Goal: Task Accomplishment & Management: Complete application form

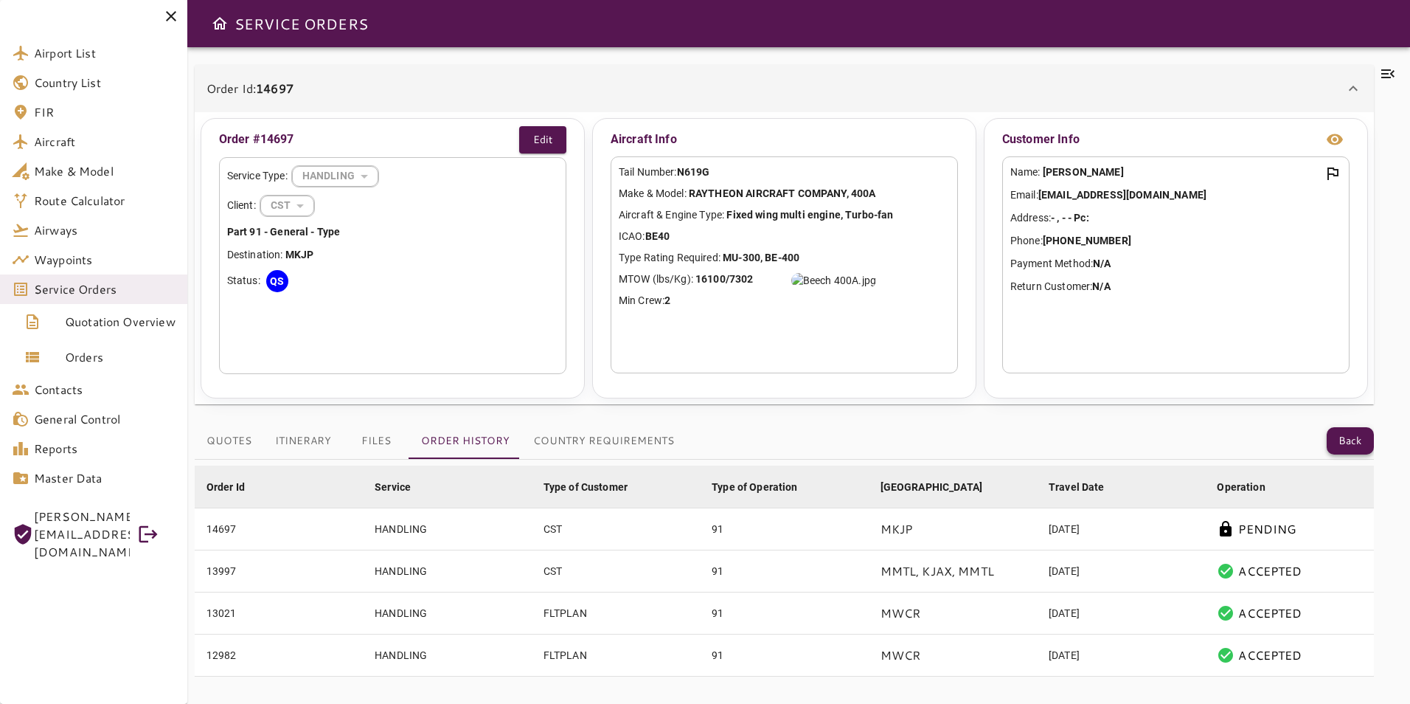
click at [1362, 447] on button "Back" at bounding box center [1350, 440] width 47 height 27
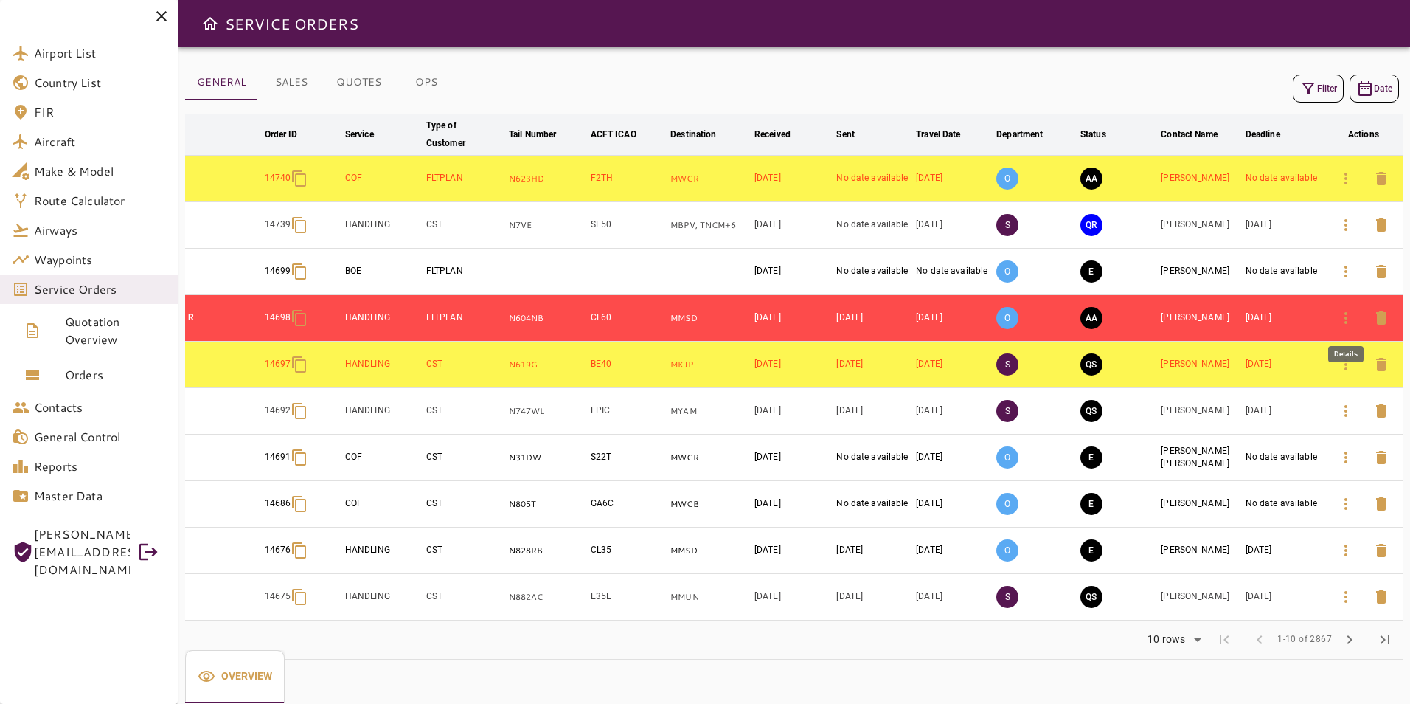
click at [1343, 316] on icon "button" at bounding box center [1346, 318] width 18 height 18
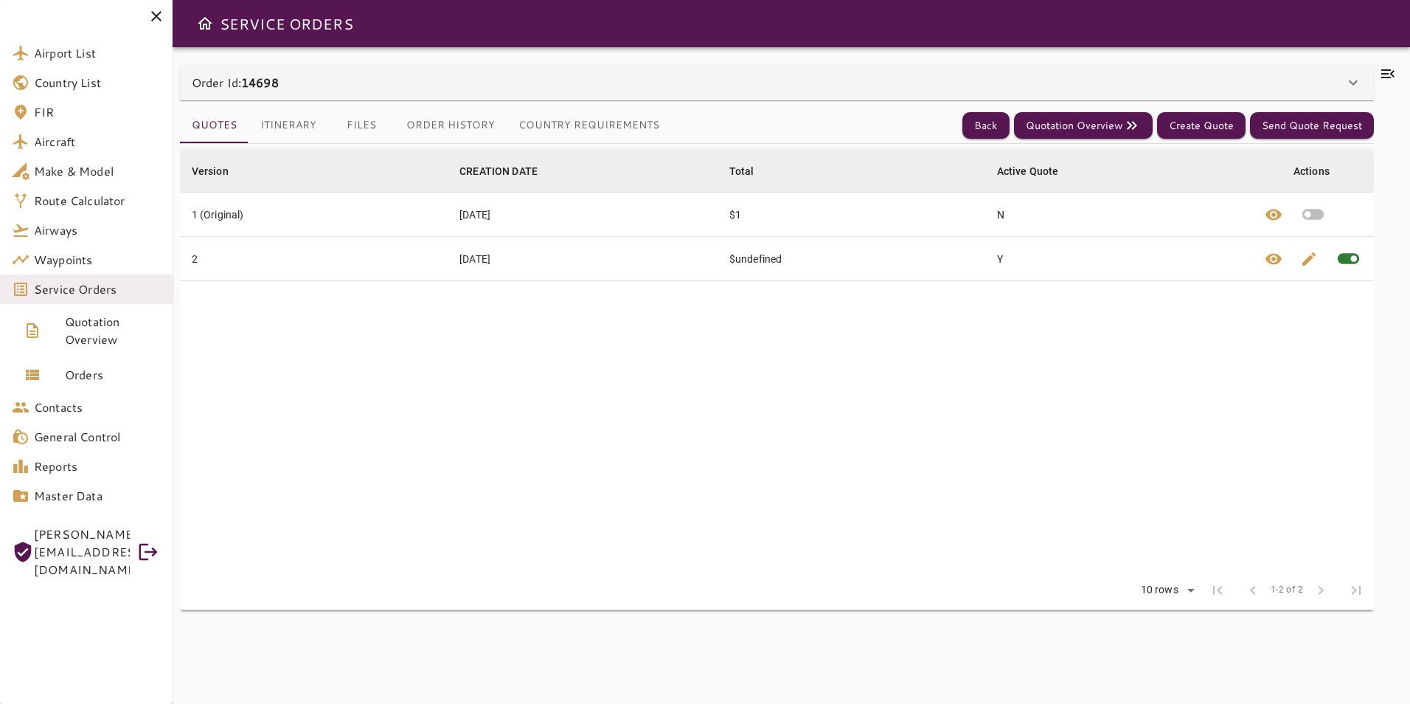
click at [417, 134] on button "Order History" at bounding box center [451, 125] width 112 height 35
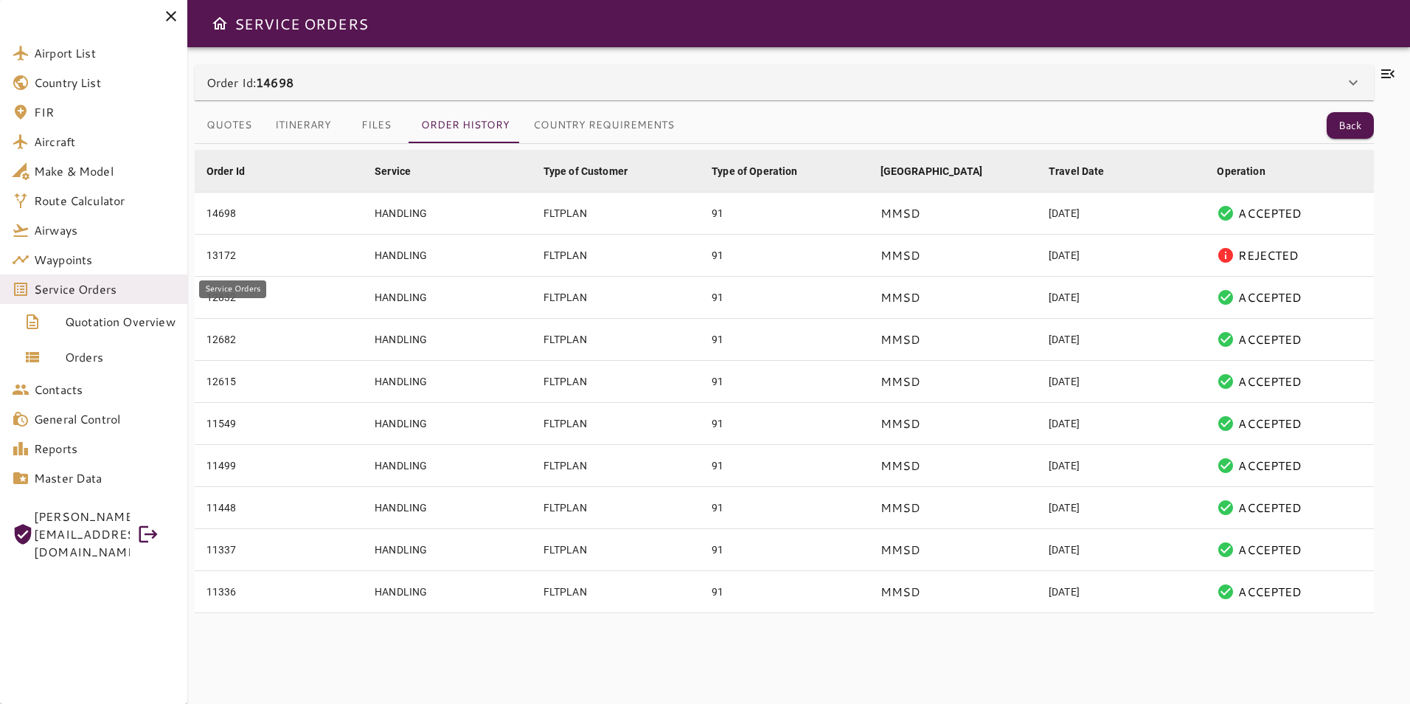
click at [55, 281] on span "Service Orders" at bounding box center [105, 289] width 142 height 18
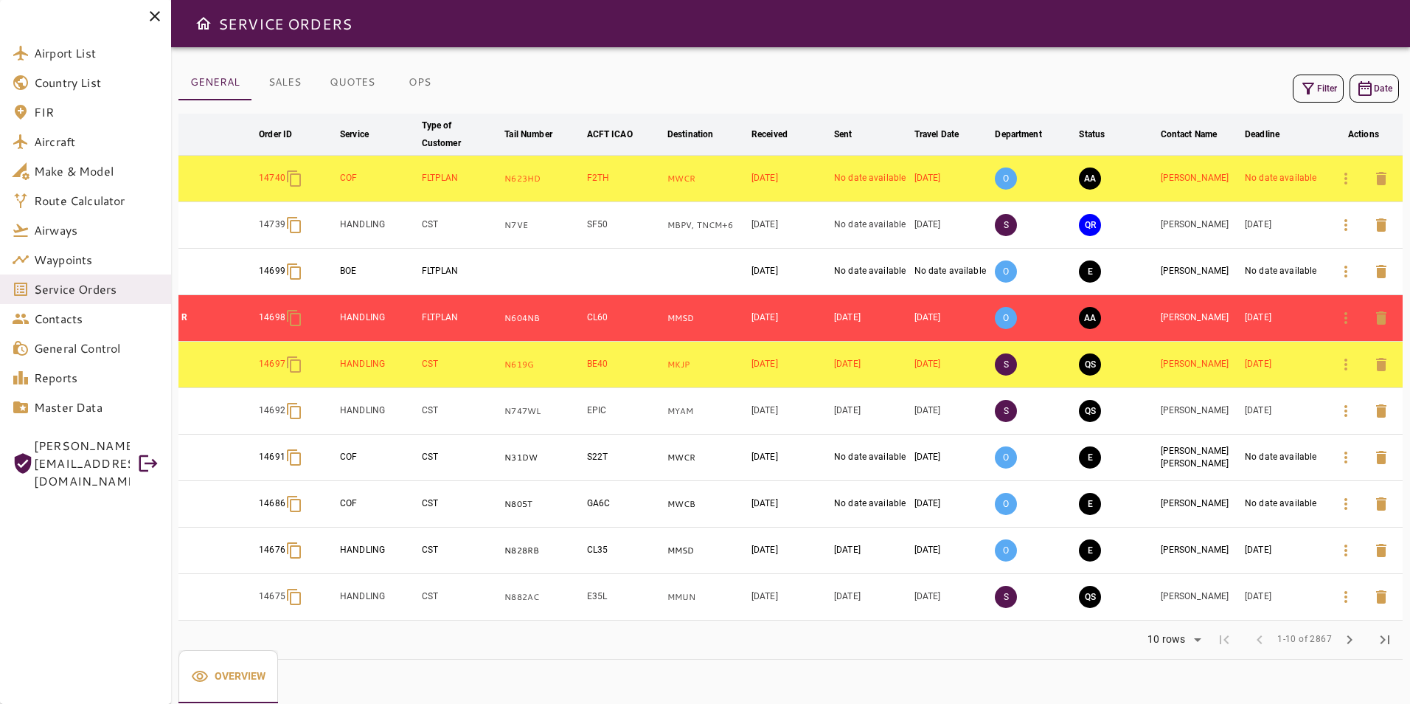
click at [1307, 83] on icon "button" at bounding box center [1309, 89] width 12 height 12
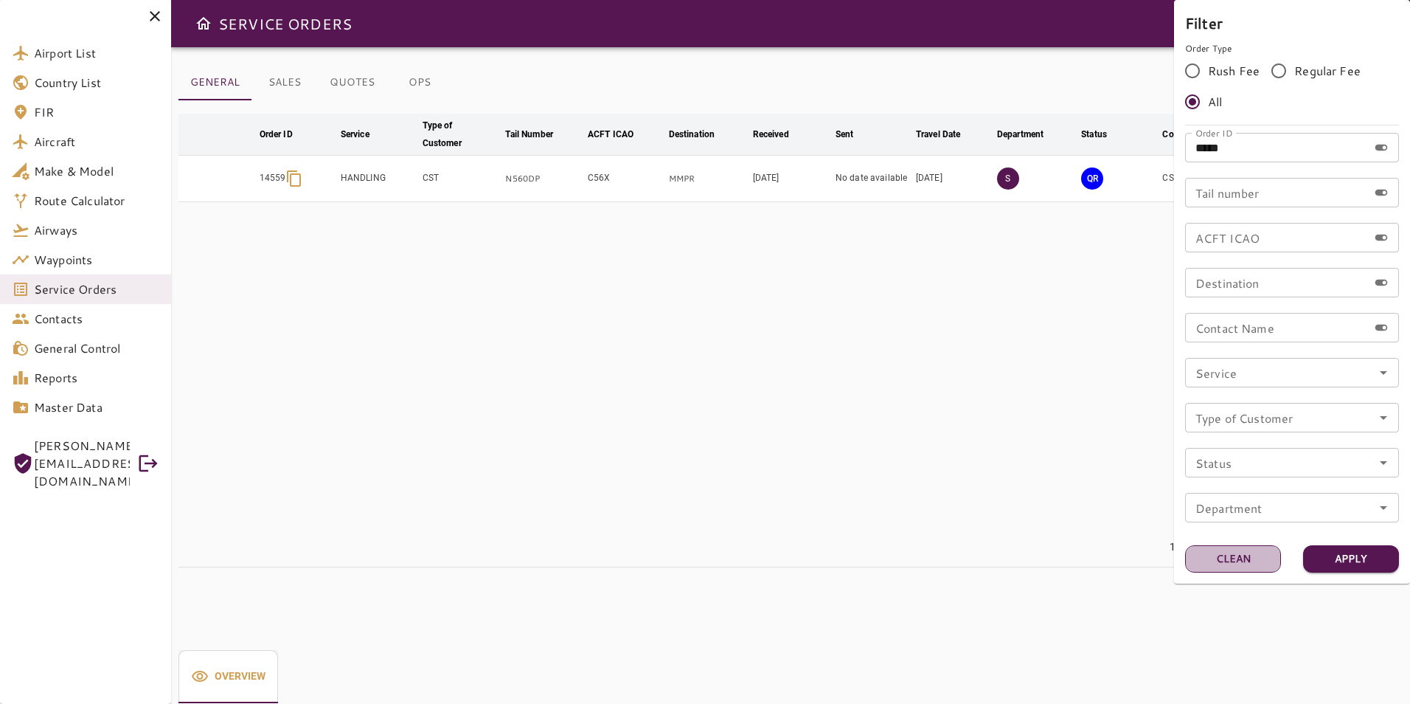
click at [1219, 561] on button "Clean" at bounding box center [1233, 558] width 96 height 27
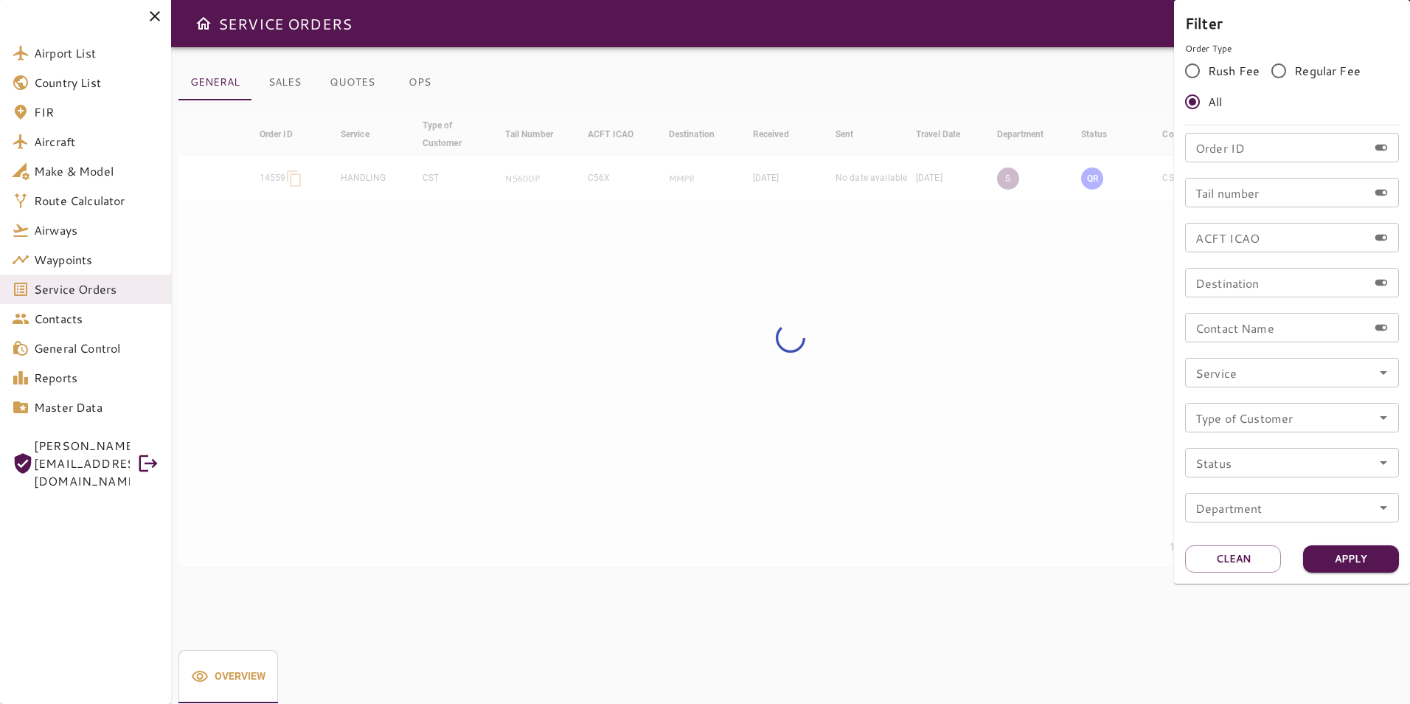
click at [1246, 197] on div "Tail number Tail number" at bounding box center [1292, 193] width 214 height 30
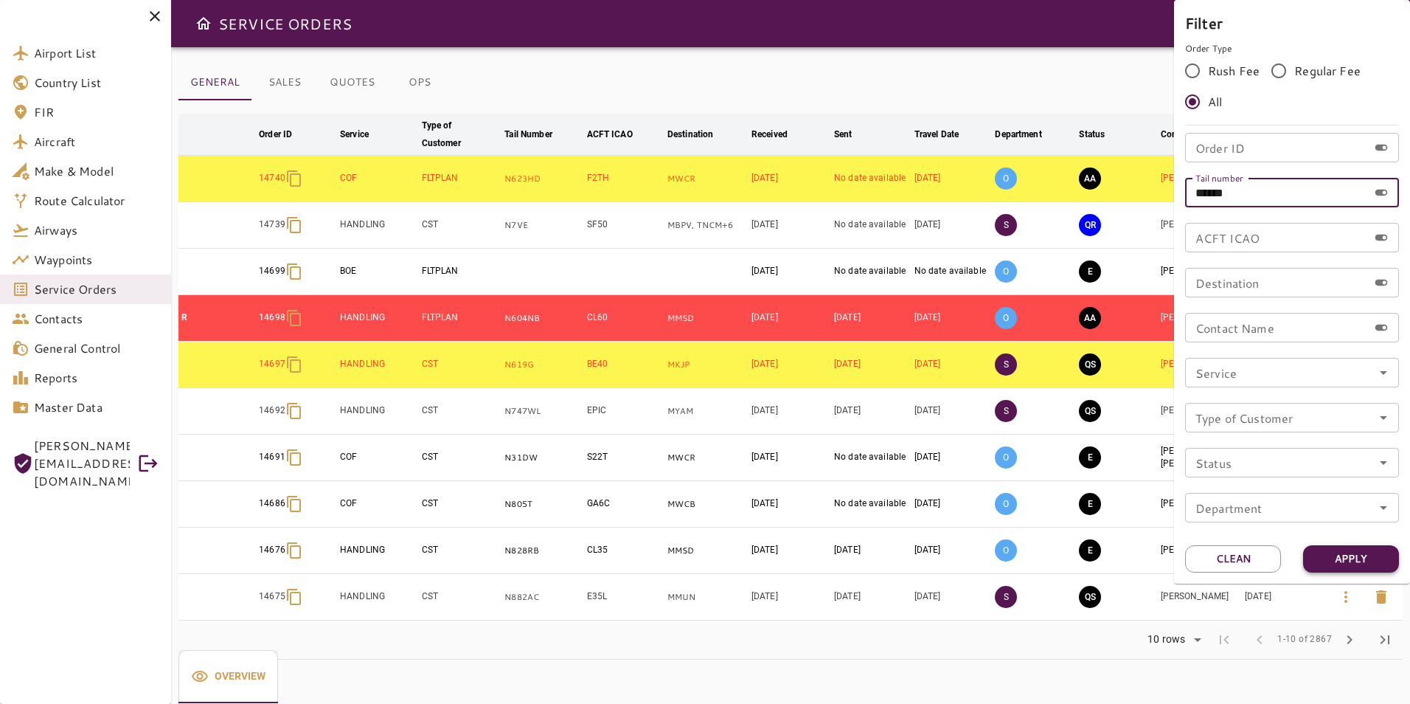
type input "******"
click at [1356, 561] on button "Apply" at bounding box center [1351, 558] width 96 height 27
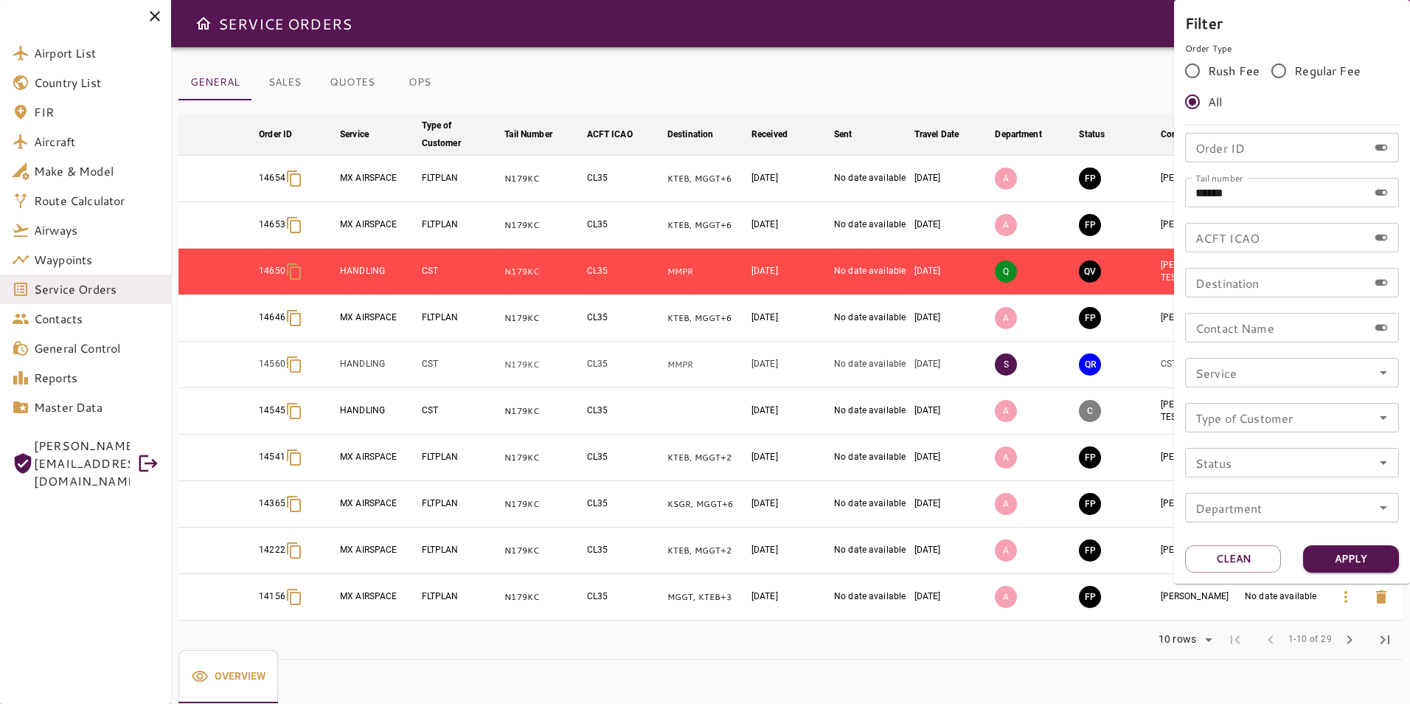
click at [892, 77] on div at bounding box center [705, 352] width 1410 height 704
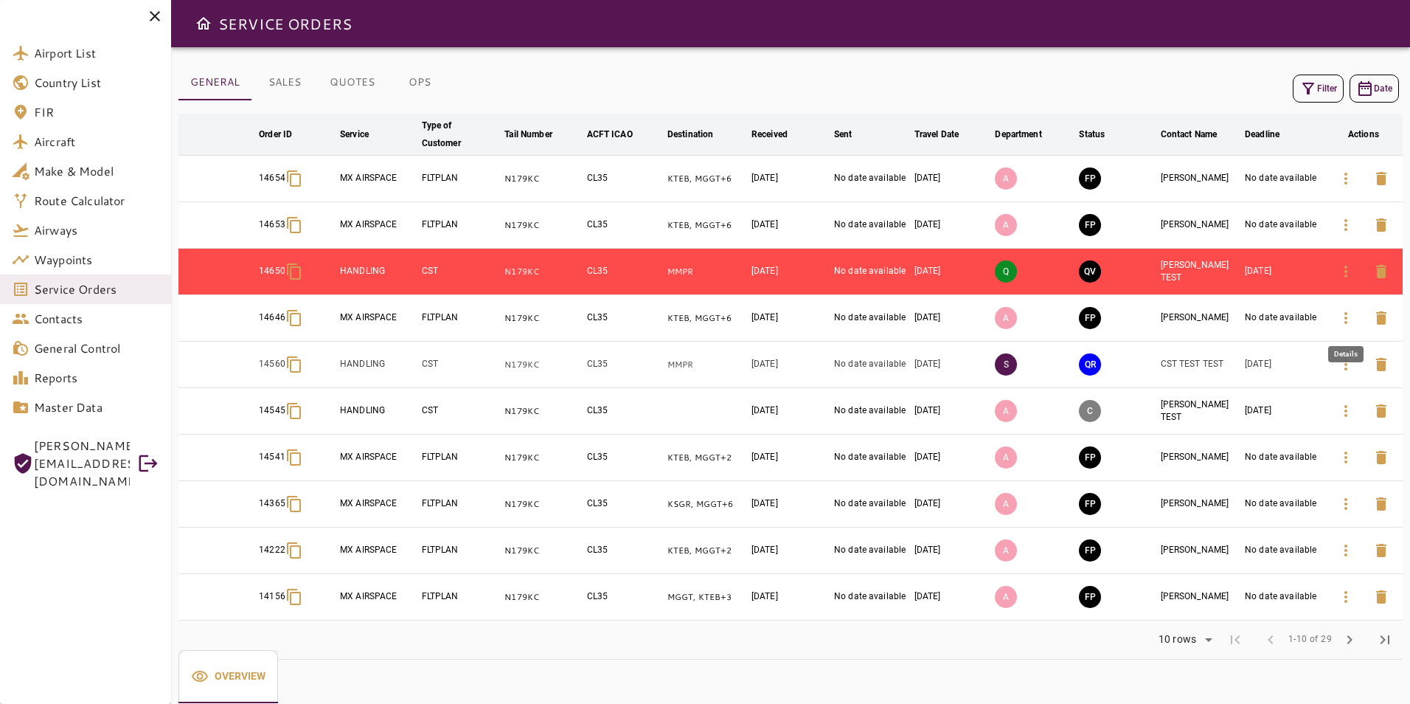
click at [1353, 312] on icon "button" at bounding box center [1346, 318] width 18 height 18
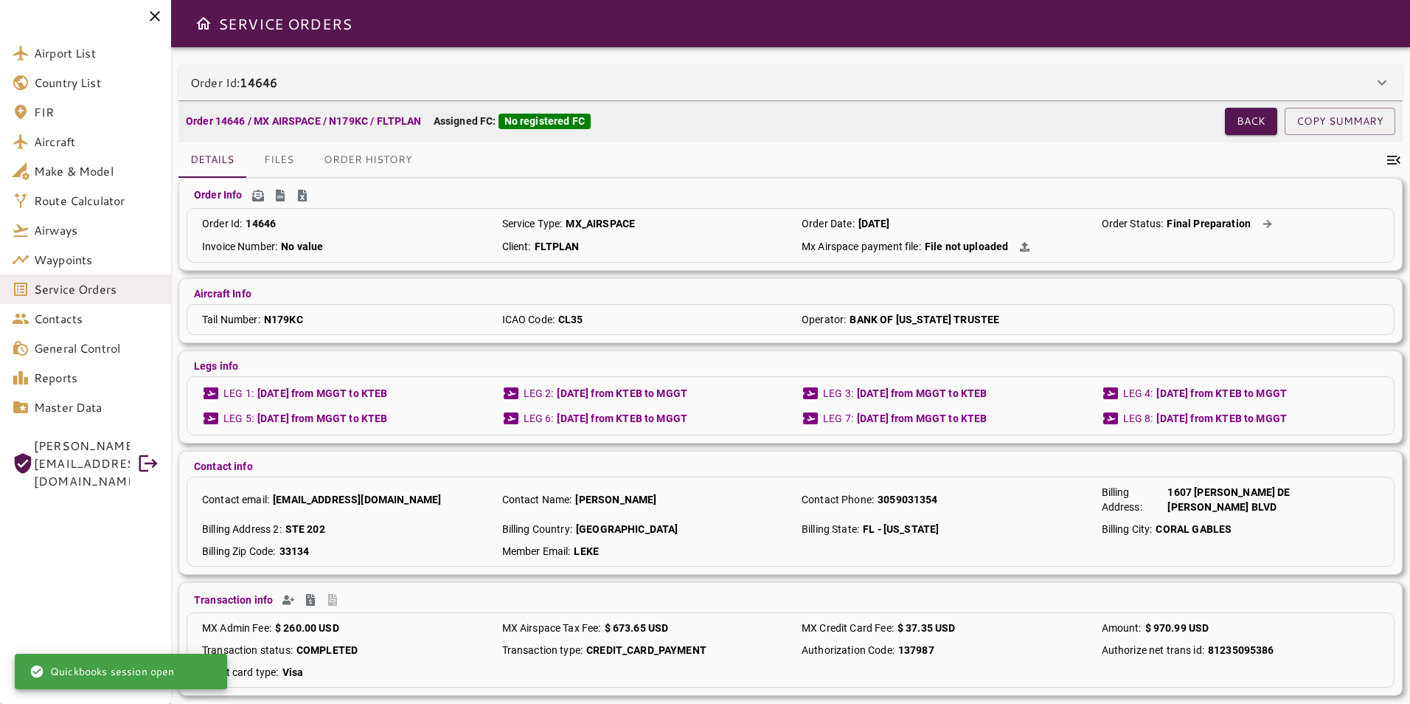
click at [792, 88] on div "Order Id: 14646" at bounding box center [781, 83] width 1183 height 18
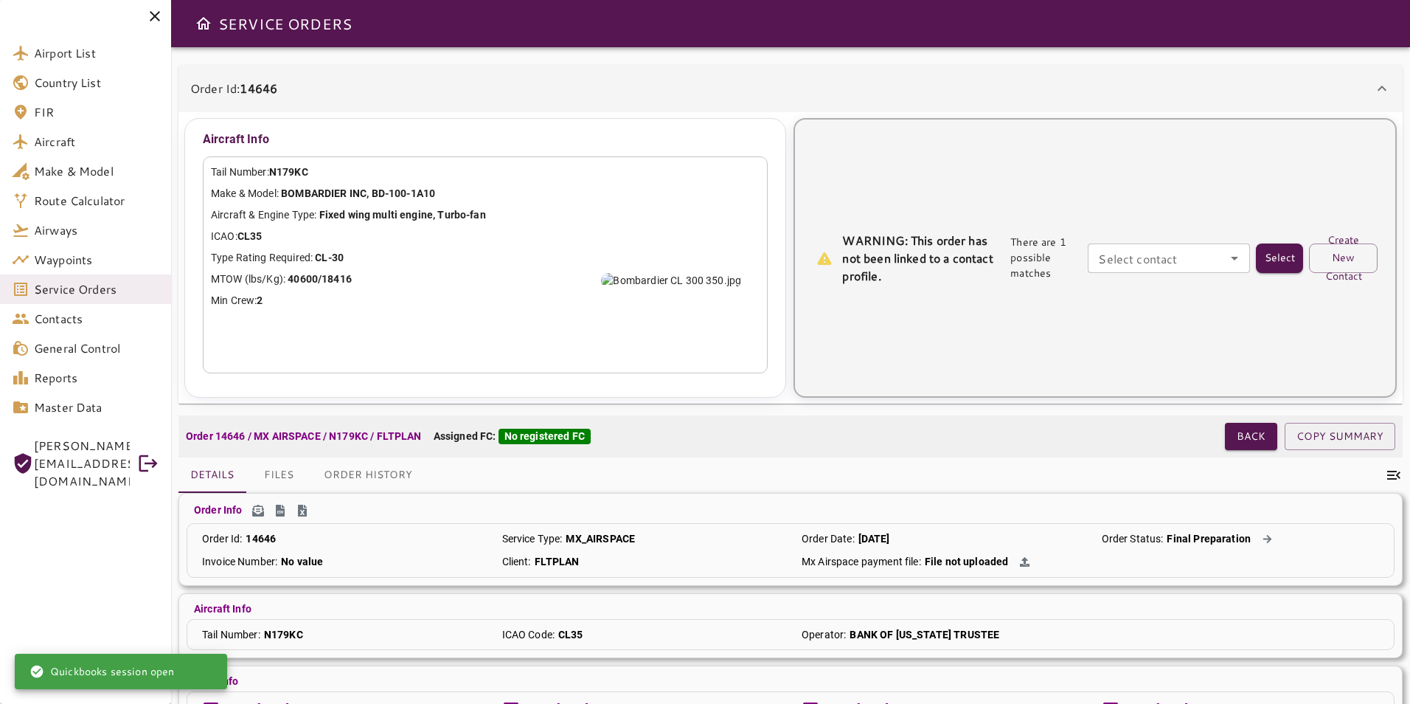
click at [1165, 265] on div "Select contact Select contact" at bounding box center [1169, 258] width 162 height 30
click at [1118, 294] on li "[PERSON_NAME] -" at bounding box center [1170, 292] width 162 height 27
type input "**********"
click at [1284, 255] on button "Select" at bounding box center [1279, 258] width 47 height 30
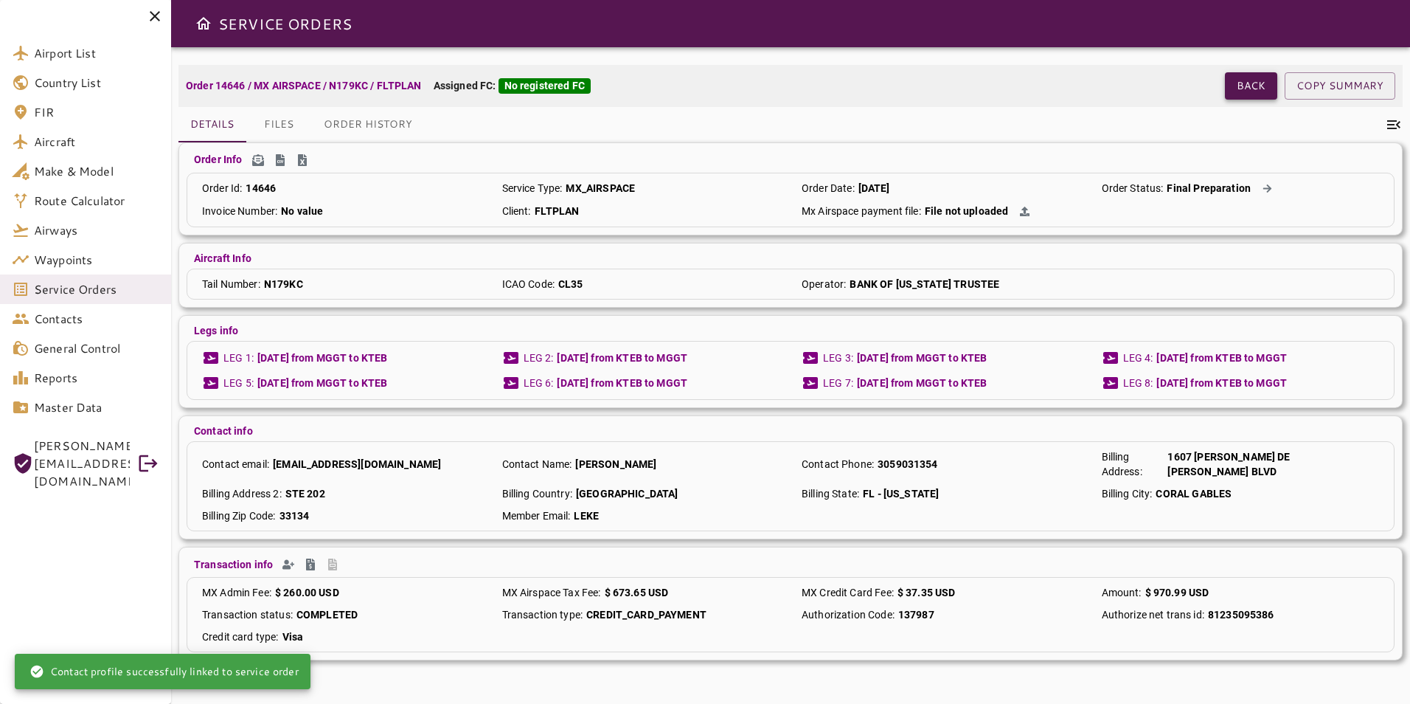
click at [1237, 92] on div "Order 14646 / MX AIRSPACE / N179KC / FLTPLAN Assigned FC: No registered FC Back…" at bounding box center [791, 362] width 1225 height 595
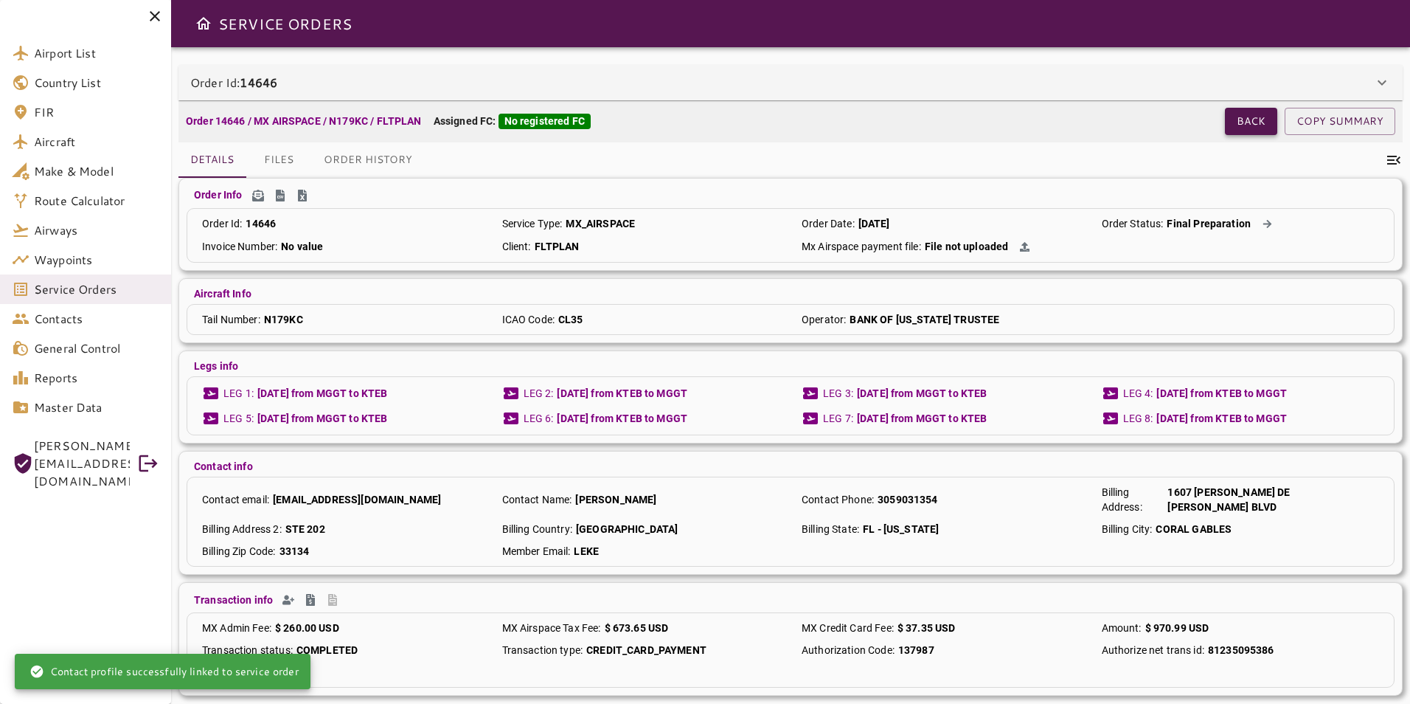
click at [1250, 127] on button "Back" at bounding box center [1251, 121] width 52 height 27
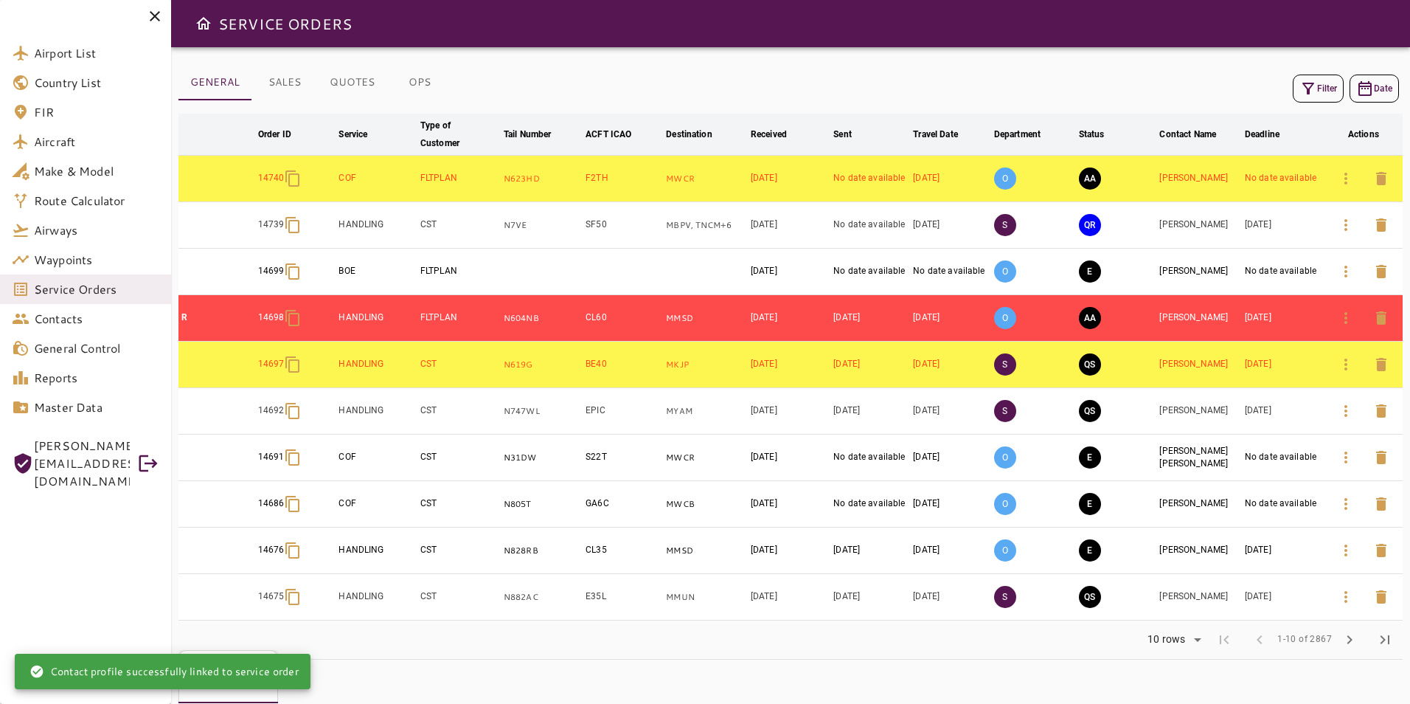
click at [1312, 83] on icon "button" at bounding box center [1309, 89] width 12 height 12
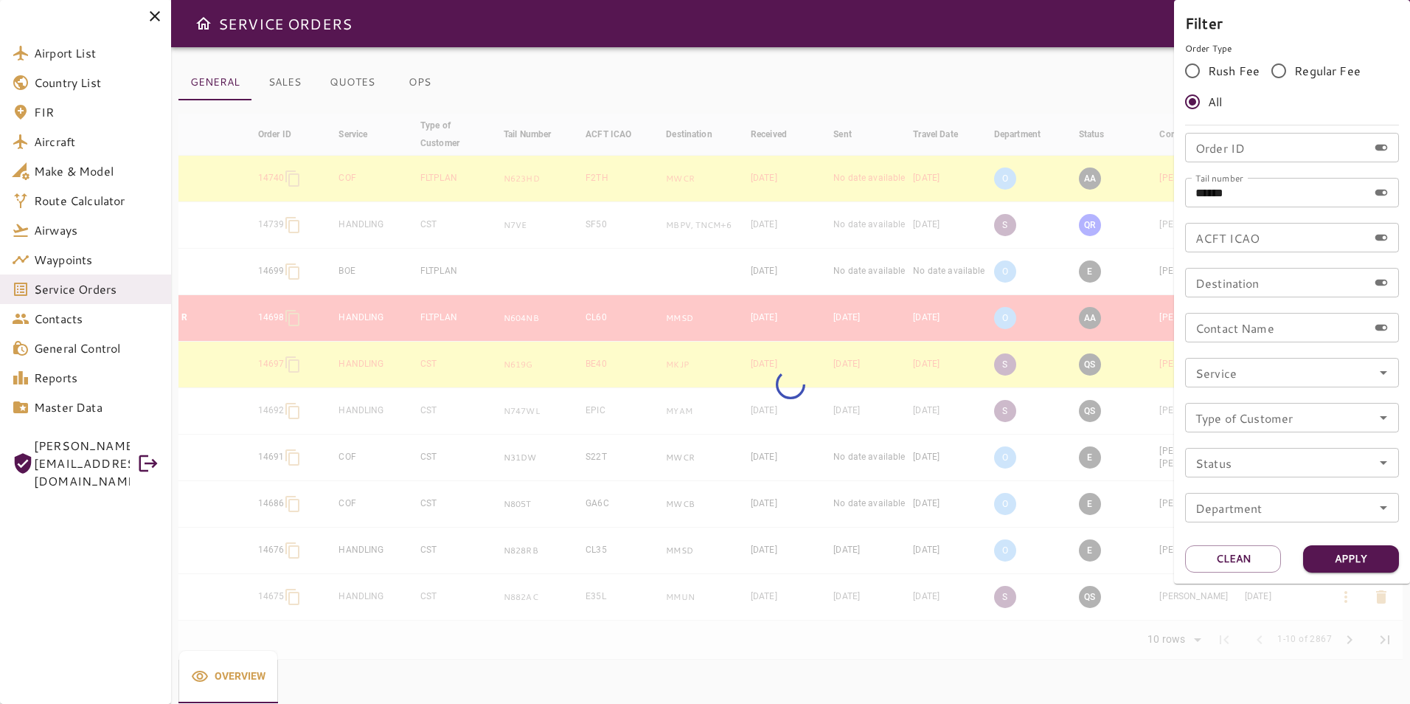
click at [962, 64] on div at bounding box center [705, 352] width 1410 height 704
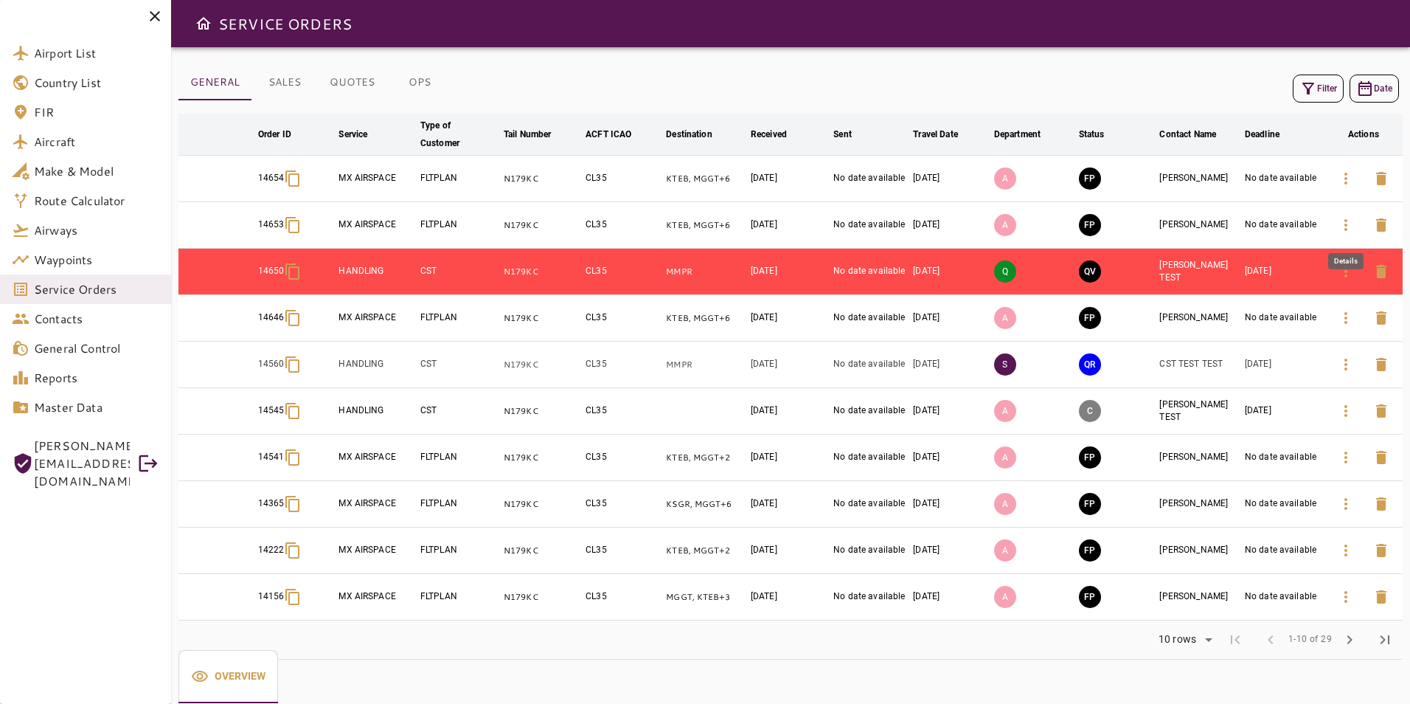
click at [1336, 224] on button "button" at bounding box center [1346, 224] width 35 height 35
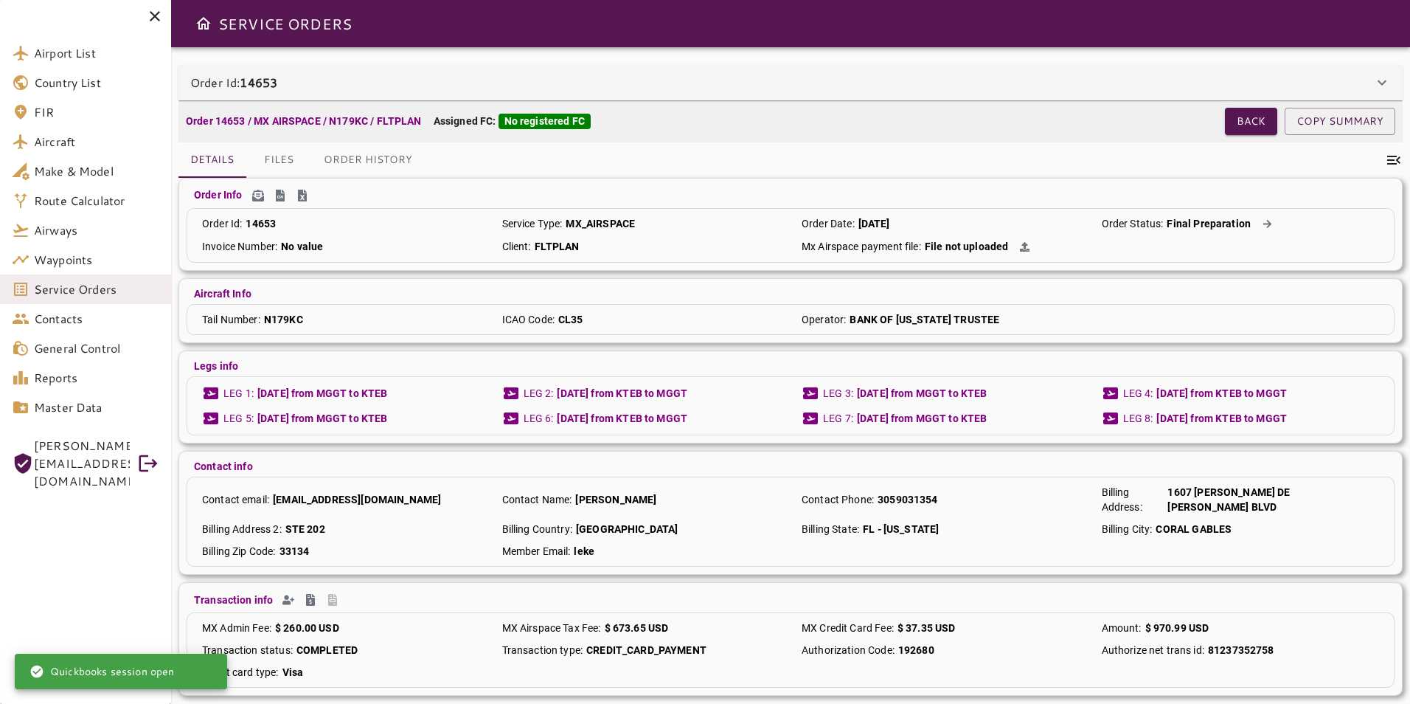
click at [850, 80] on div "Order Id: 14653" at bounding box center [781, 83] width 1183 height 18
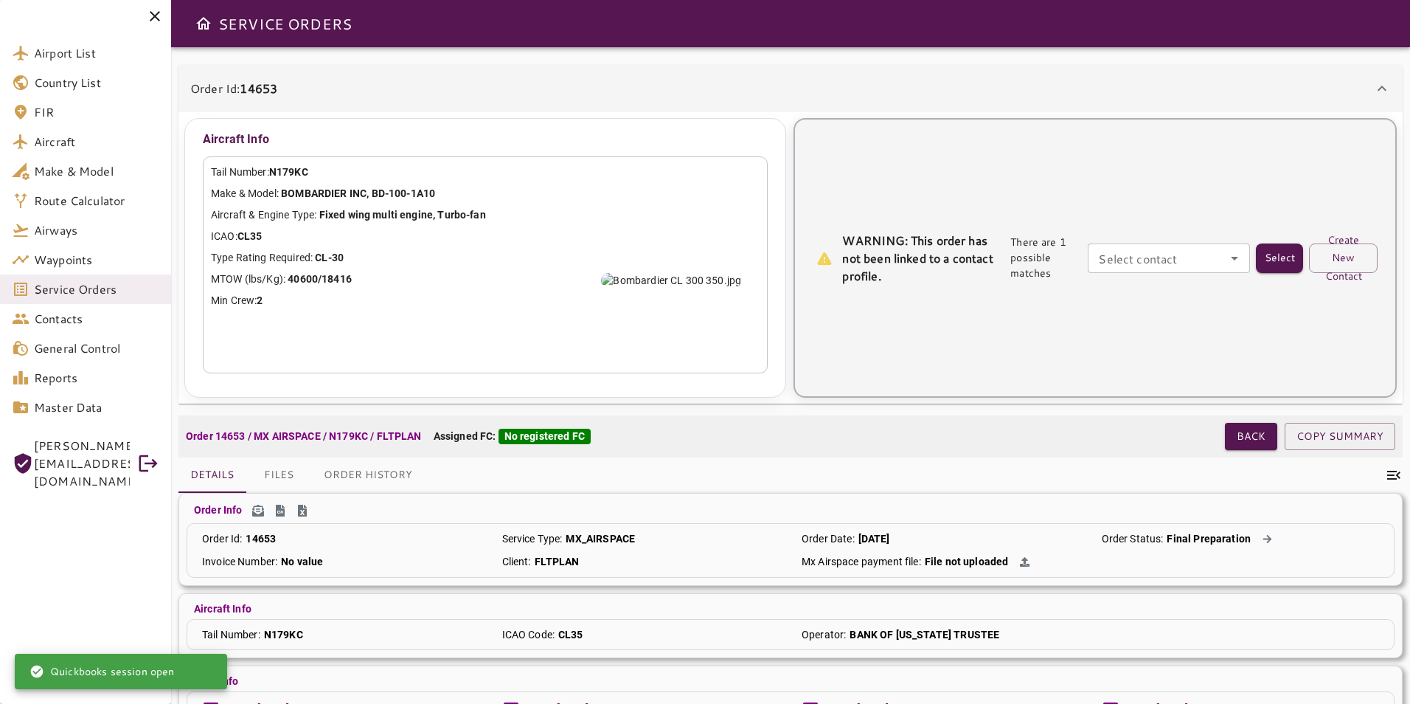
click at [1203, 269] on div "Select contact" at bounding box center [1169, 258] width 162 height 30
click at [1191, 263] on input "Select contact" at bounding box center [1168, 258] width 153 height 21
click at [1132, 302] on li "[PERSON_NAME] -" at bounding box center [1170, 292] width 162 height 27
type input "**********"
click at [1258, 256] on button "Select" at bounding box center [1279, 258] width 47 height 30
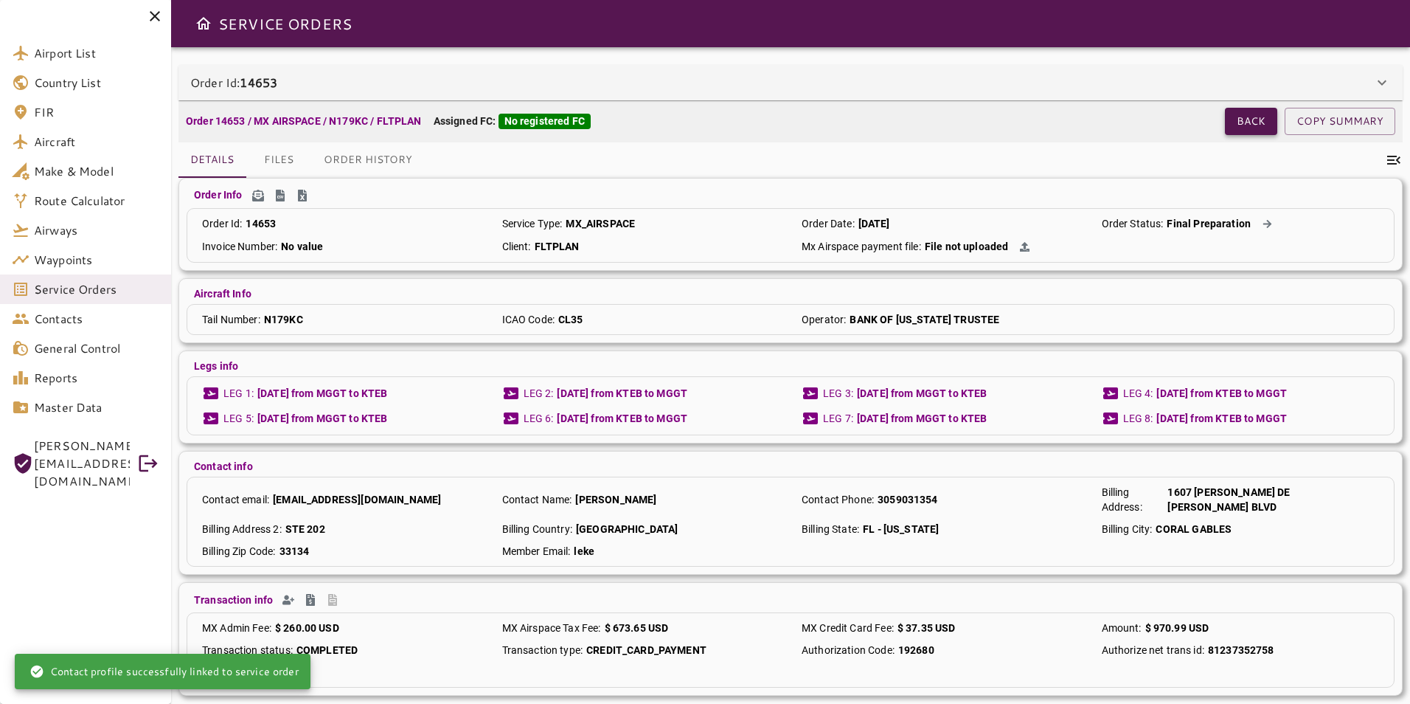
click at [1244, 128] on button "Back" at bounding box center [1251, 121] width 52 height 27
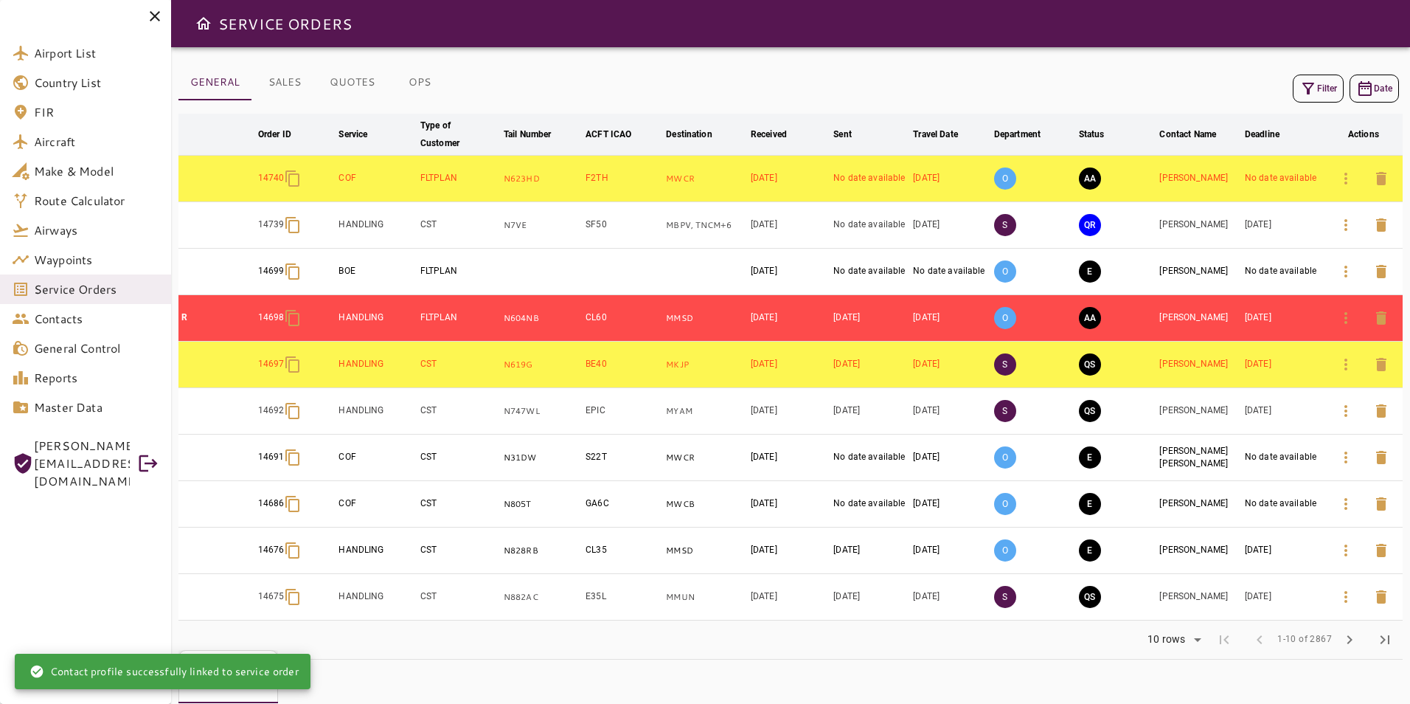
click at [1324, 88] on button "Filter" at bounding box center [1318, 89] width 51 height 28
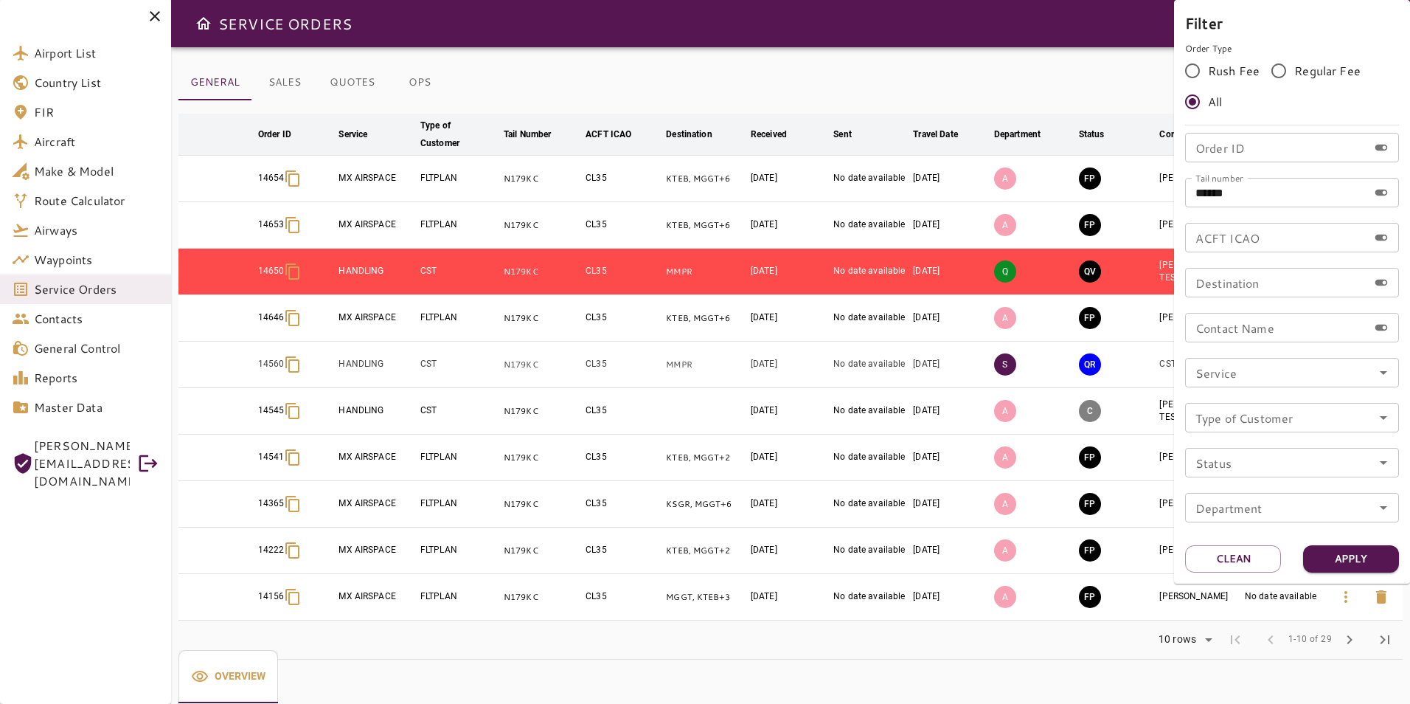
click at [1034, 80] on div at bounding box center [705, 352] width 1410 height 704
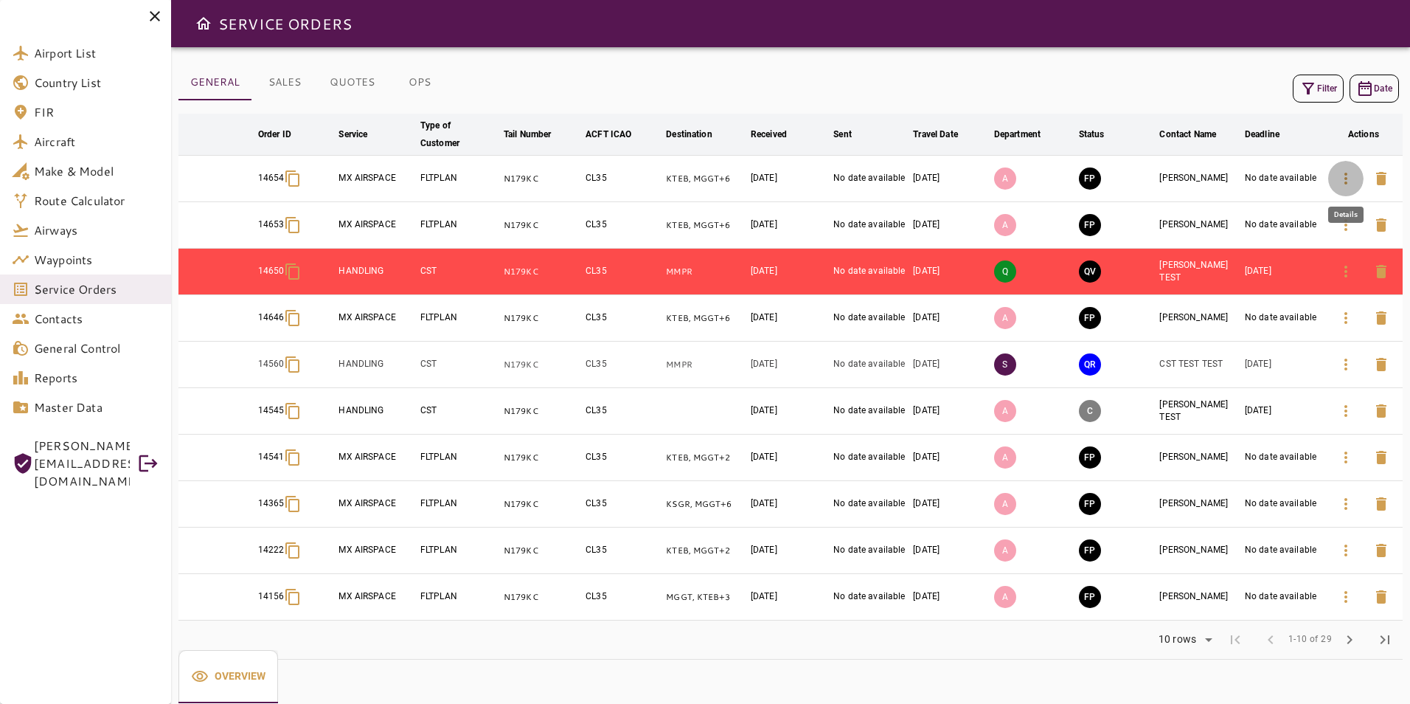
click at [1348, 188] on button "button" at bounding box center [1346, 178] width 35 height 35
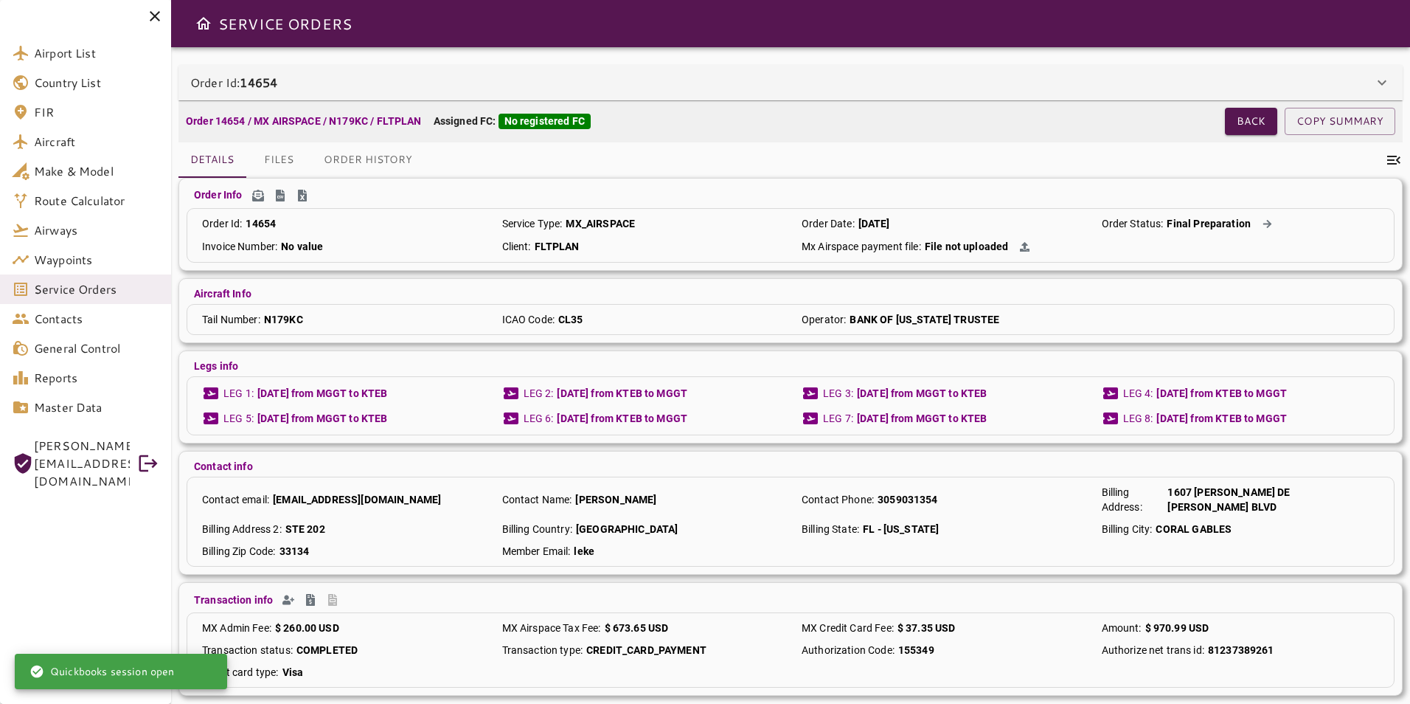
click at [508, 72] on div "Order Id: 14654" at bounding box center [791, 82] width 1225 height 35
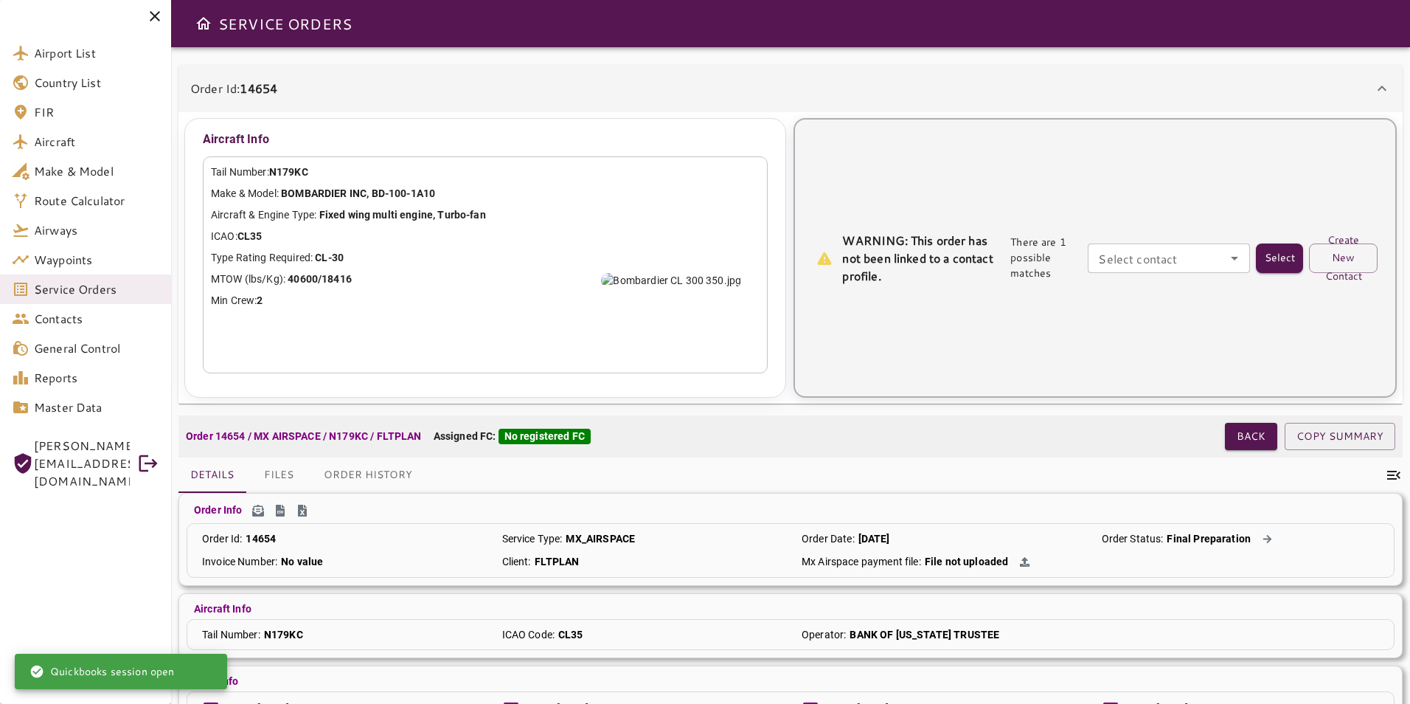
click at [1129, 262] on input "Select contact" at bounding box center [1168, 258] width 153 height 21
click at [1119, 308] on ul "[PERSON_NAME] -" at bounding box center [1170, 292] width 162 height 38
click at [1158, 291] on li "[PERSON_NAME] -" at bounding box center [1170, 292] width 162 height 27
type input "**********"
click at [1268, 262] on button "Select" at bounding box center [1279, 258] width 47 height 30
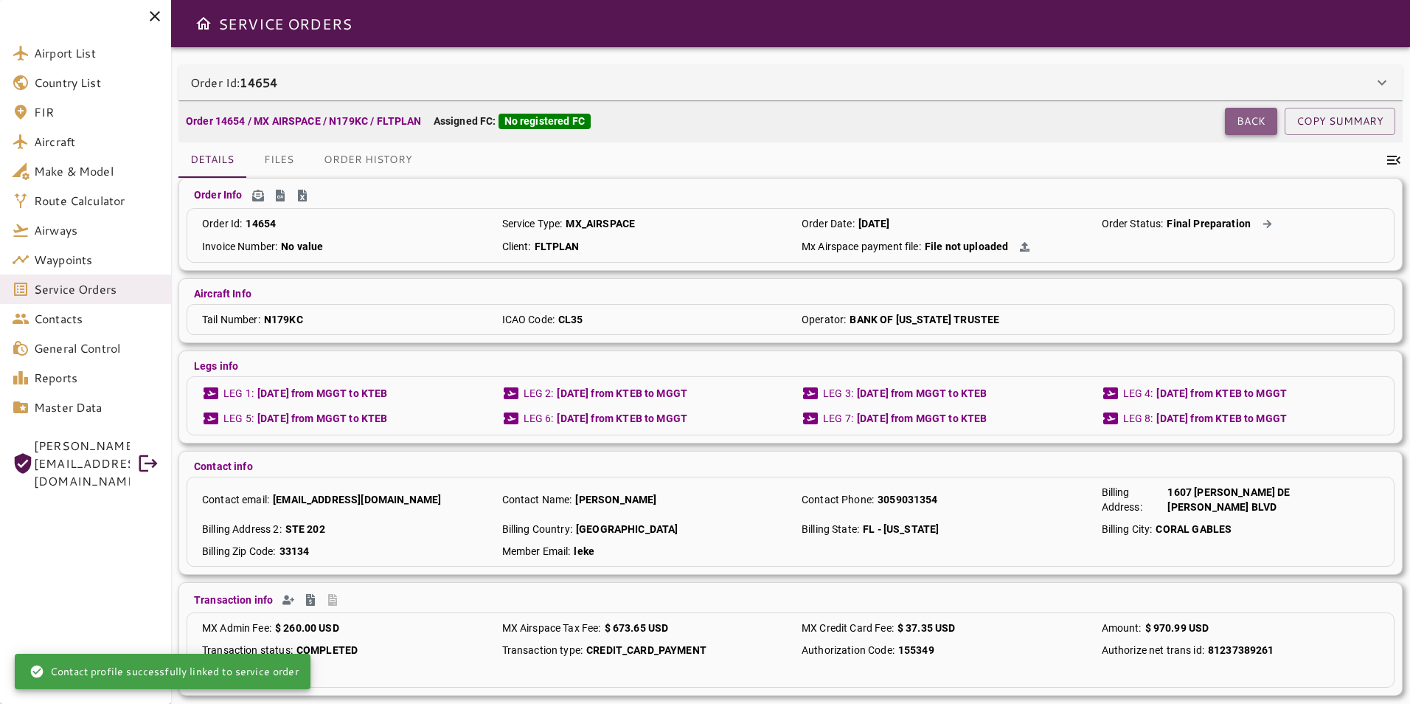
click at [1262, 126] on button "Back" at bounding box center [1251, 121] width 52 height 27
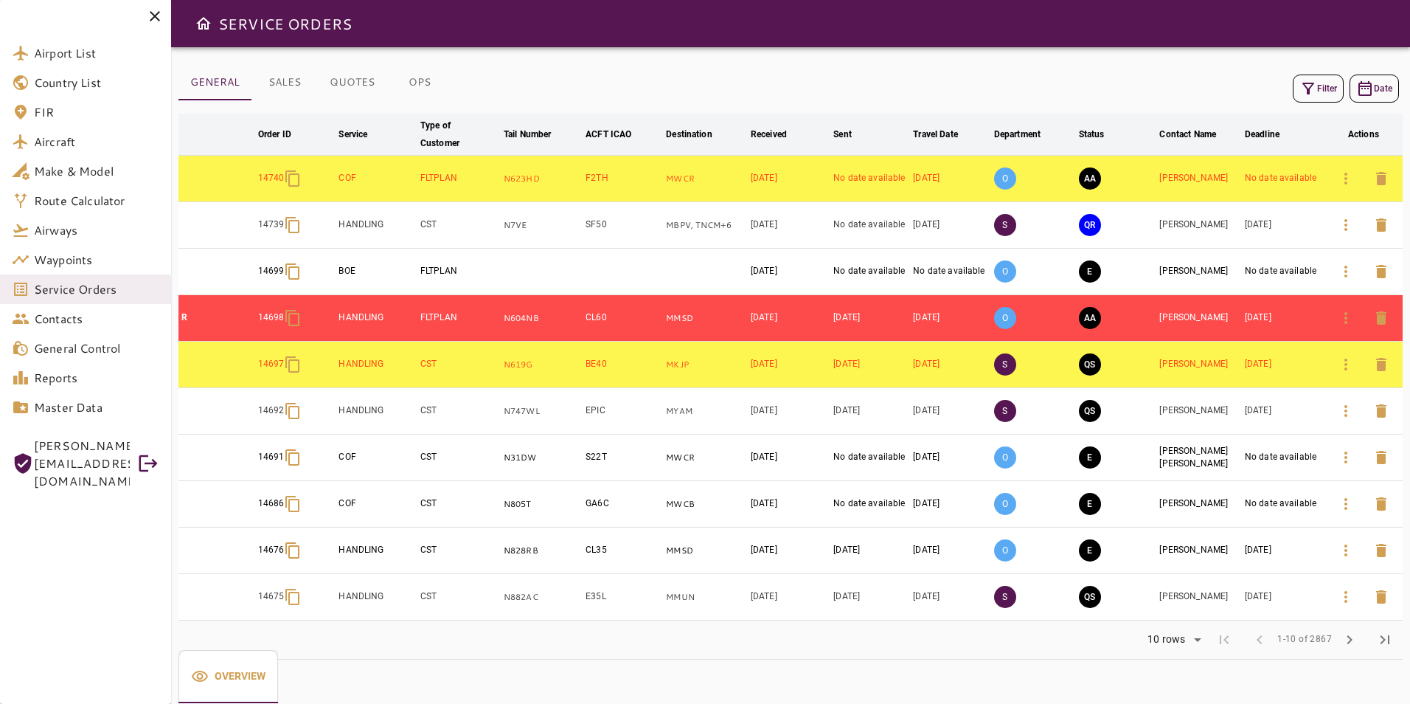
click at [1306, 91] on icon "button" at bounding box center [1309, 89] width 18 height 18
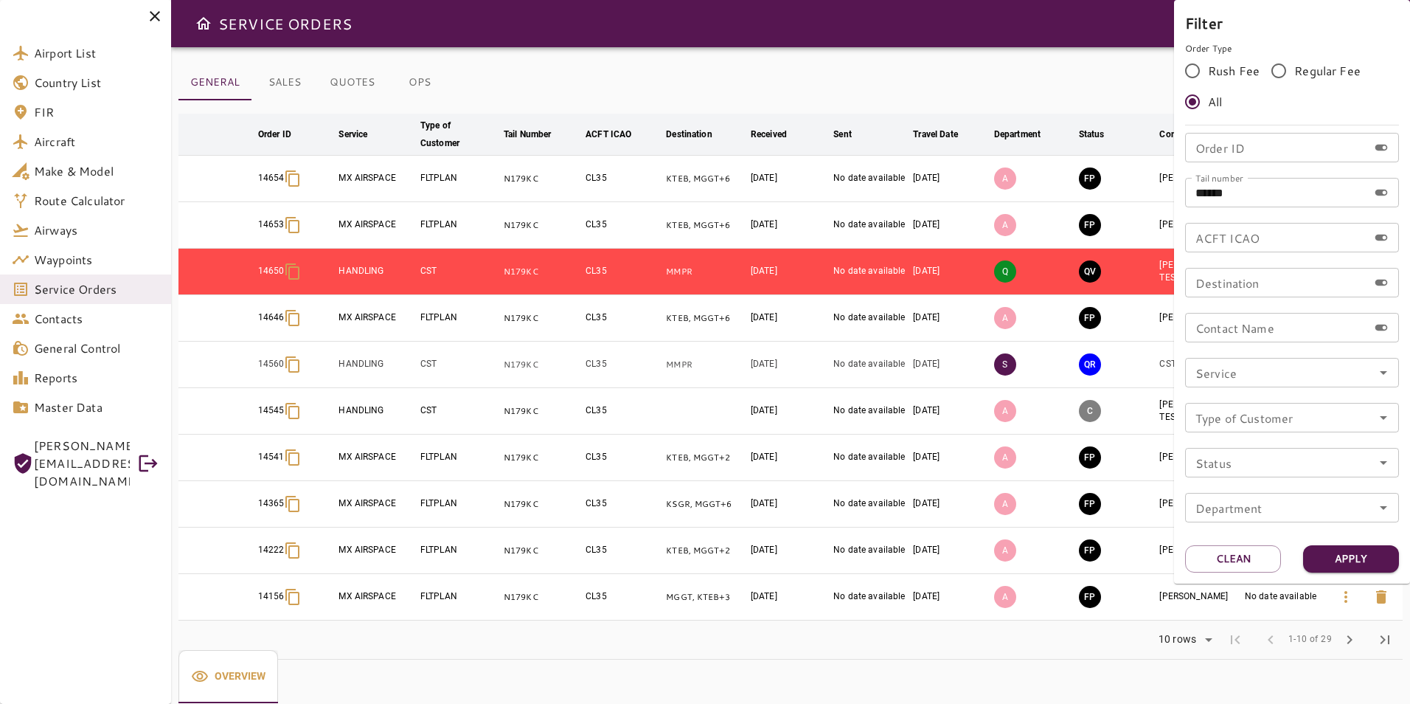
click at [691, 86] on div at bounding box center [705, 352] width 1410 height 704
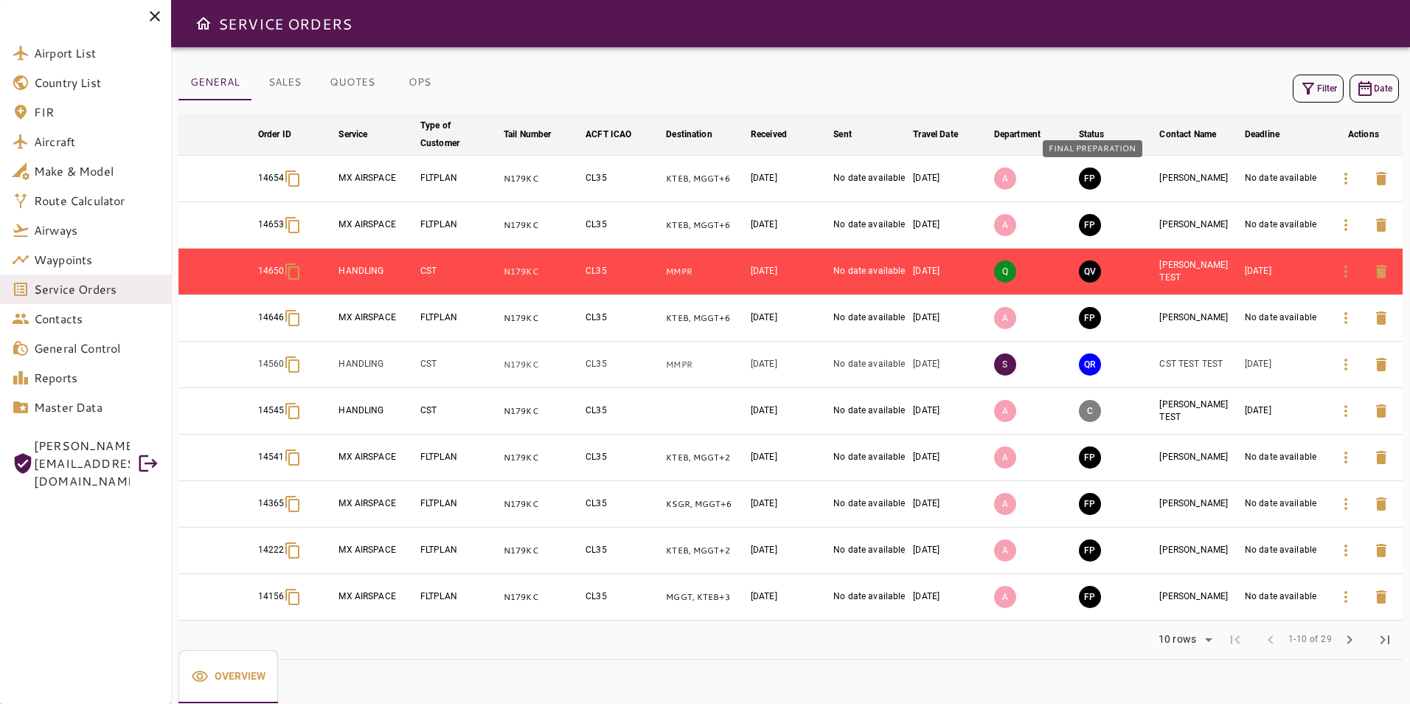
click at [1090, 173] on button "FP" at bounding box center [1090, 178] width 22 height 22
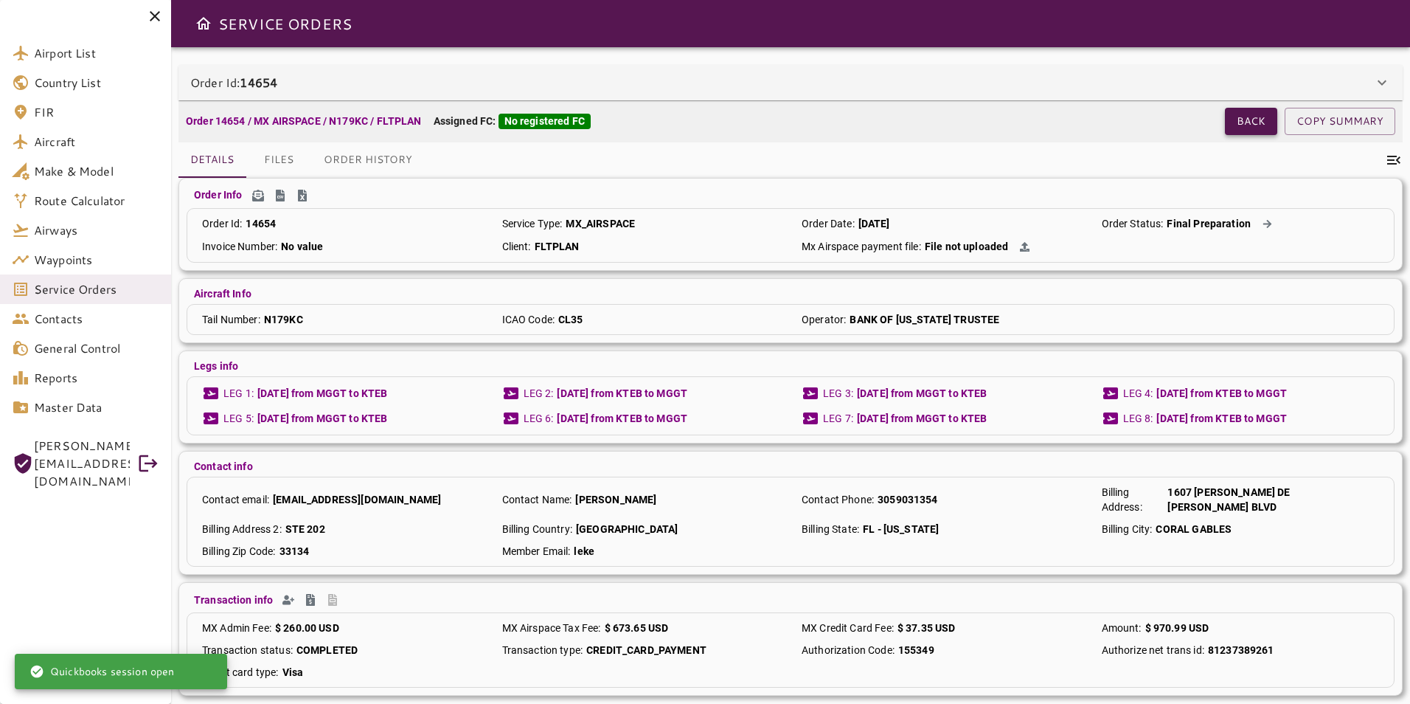
click at [1230, 125] on button "Back" at bounding box center [1251, 121] width 52 height 27
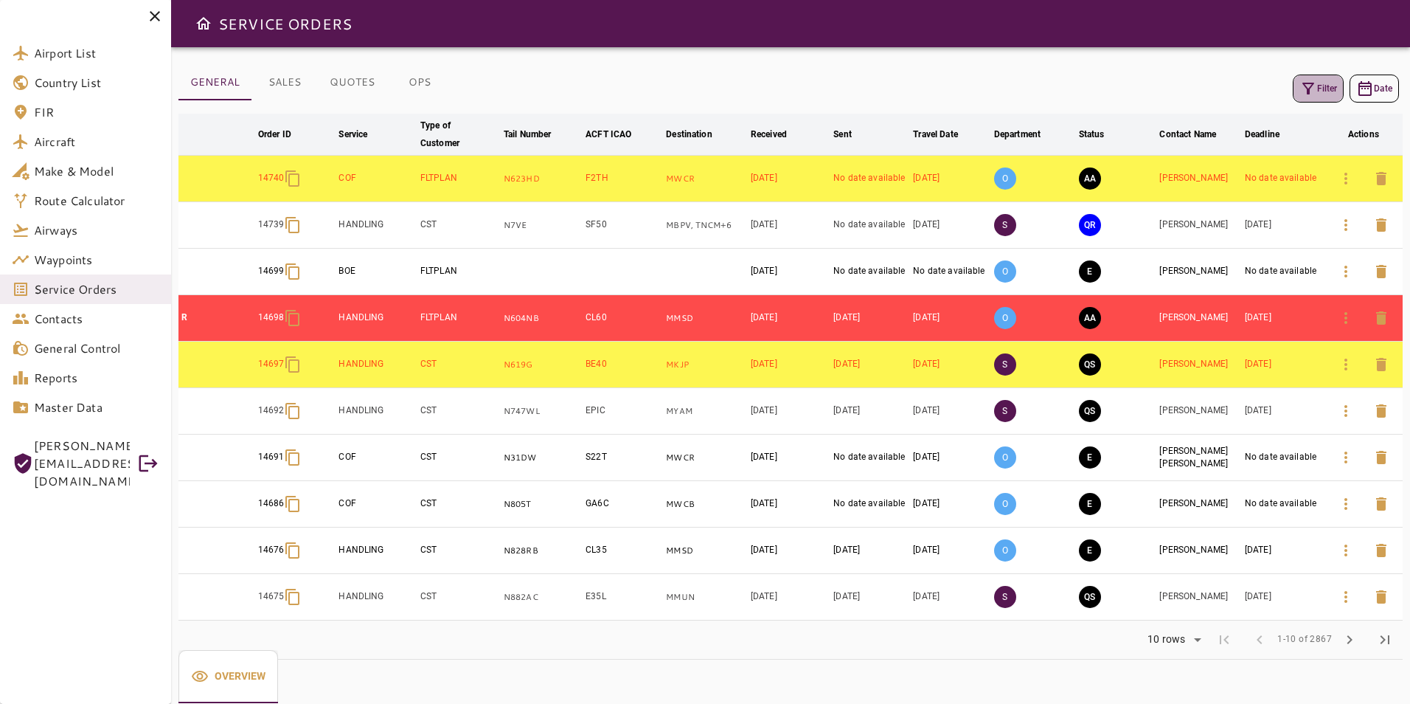
click at [1314, 93] on icon "button" at bounding box center [1309, 89] width 18 height 18
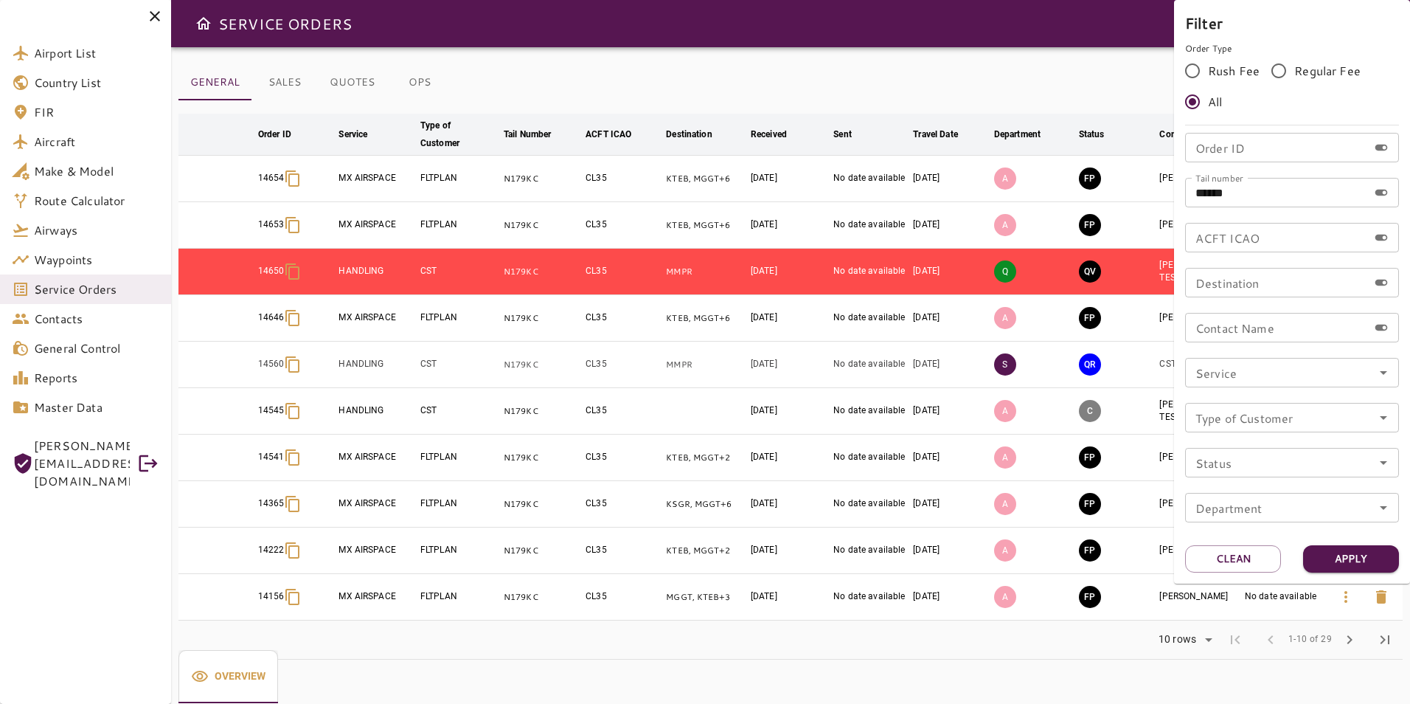
click at [1028, 89] on div at bounding box center [705, 352] width 1410 height 704
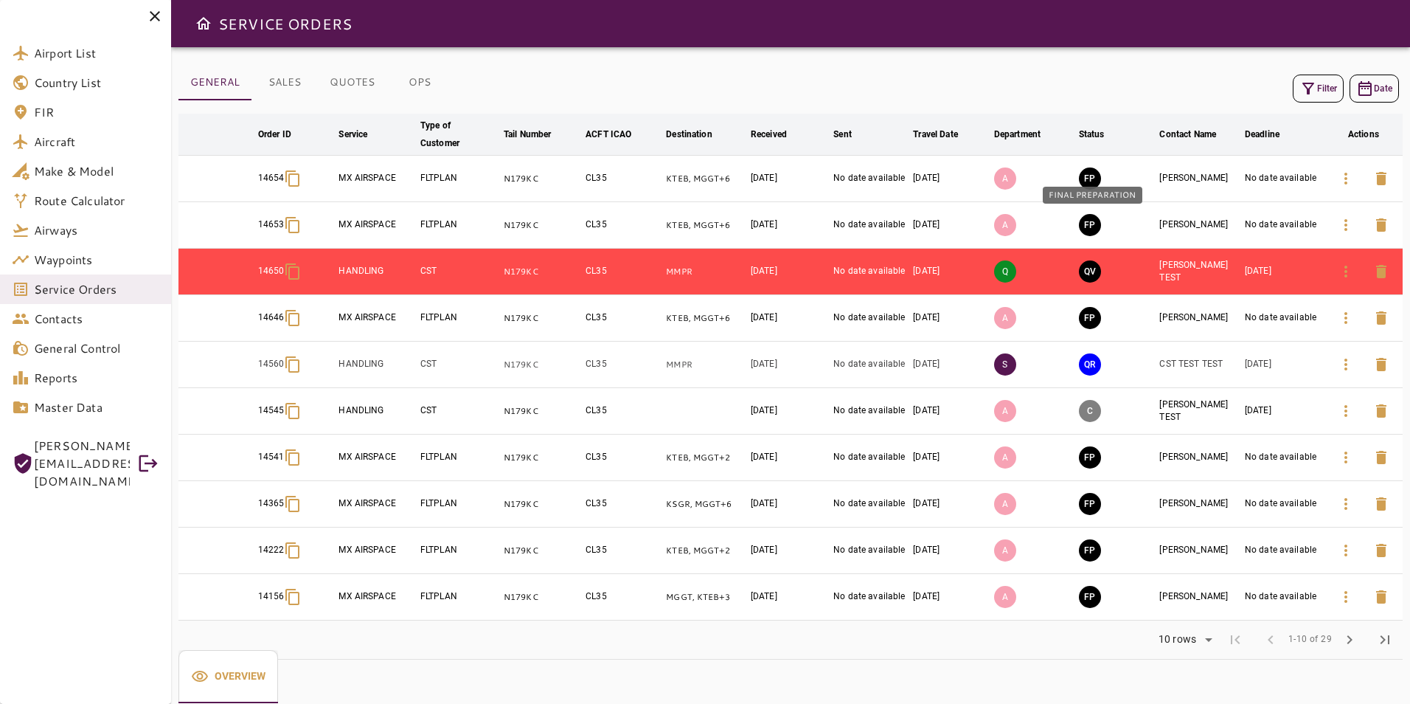
click at [1093, 228] on button "FP" at bounding box center [1090, 225] width 22 height 22
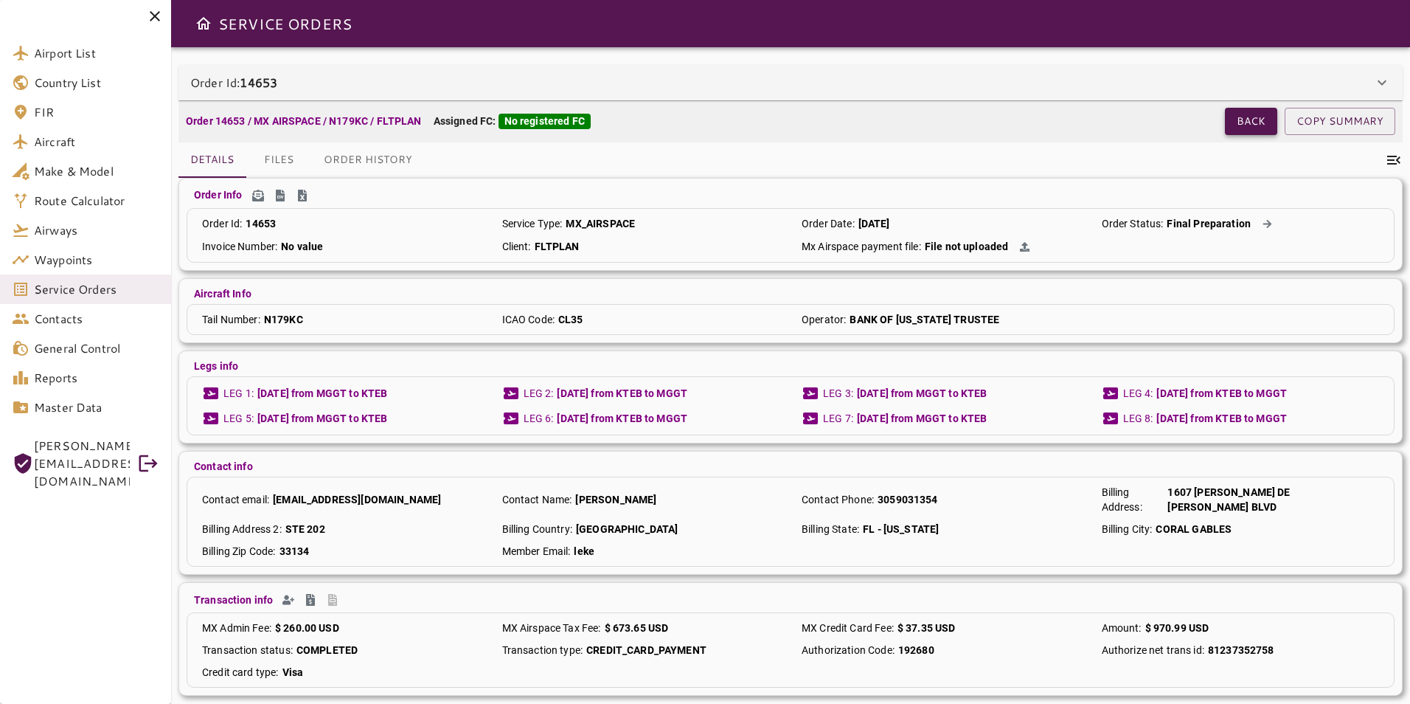
click at [1248, 118] on button "Back" at bounding box center [1251, 121] width 52 height 27
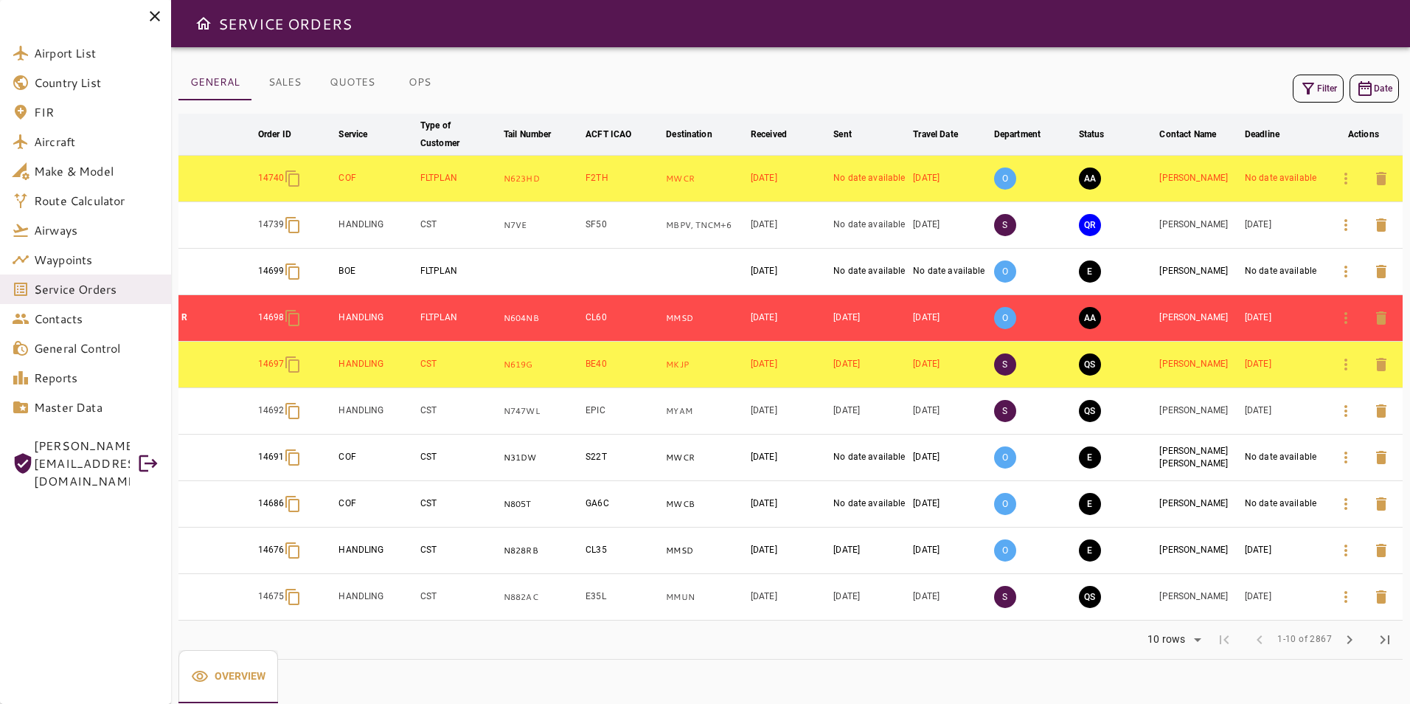
click at [1334, 90] on button "Filter" at bounding box center [1318, 89] width 51 height 28
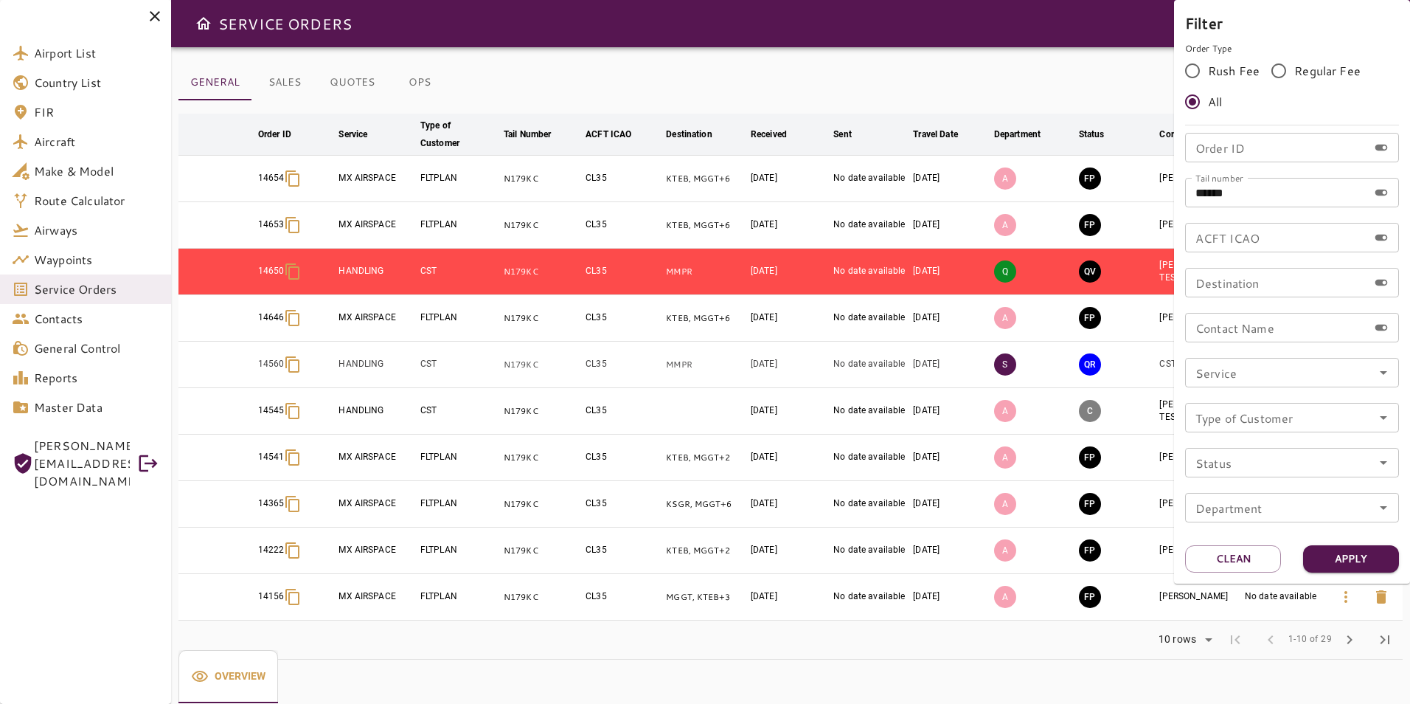
click at [875, 52] on div at bounding box center [705, 352] width 1410 height 704
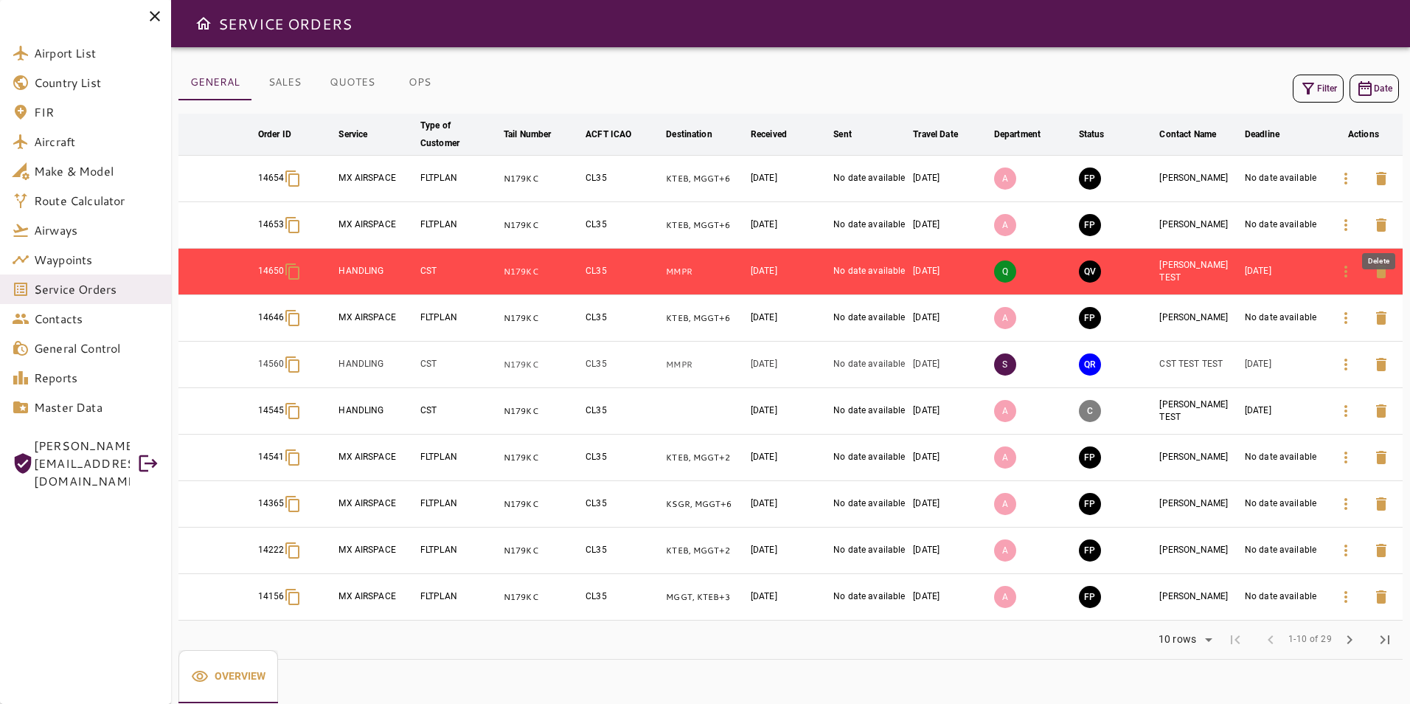
click at [1383, 221] on icon "button" at bounding box center [1381, 224] width 10 height 13
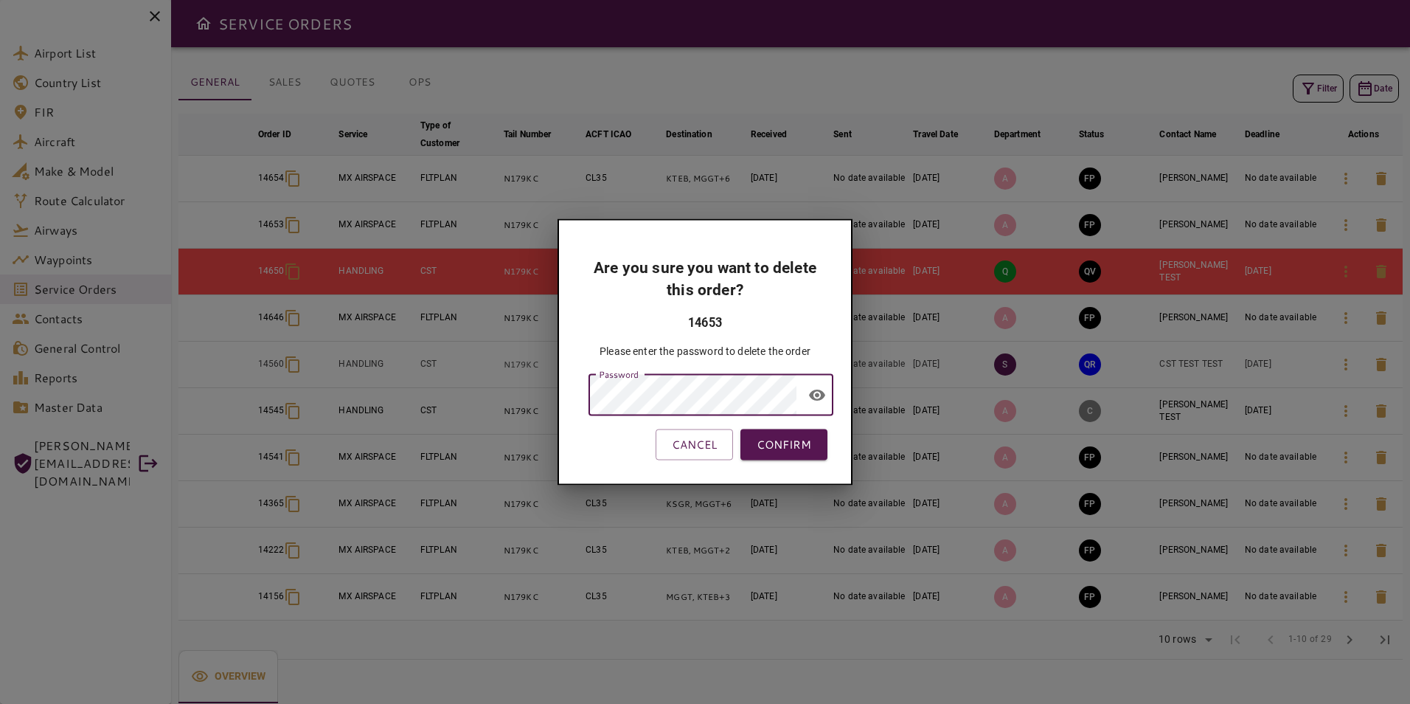
click at [597, 435] on div "CANCEL CONFIRM" at bounding box center [705, 444] width 245 height 31
click at [767, 445] on button "CONFIRM" at bounding box center [784, 444] width 87 height 31
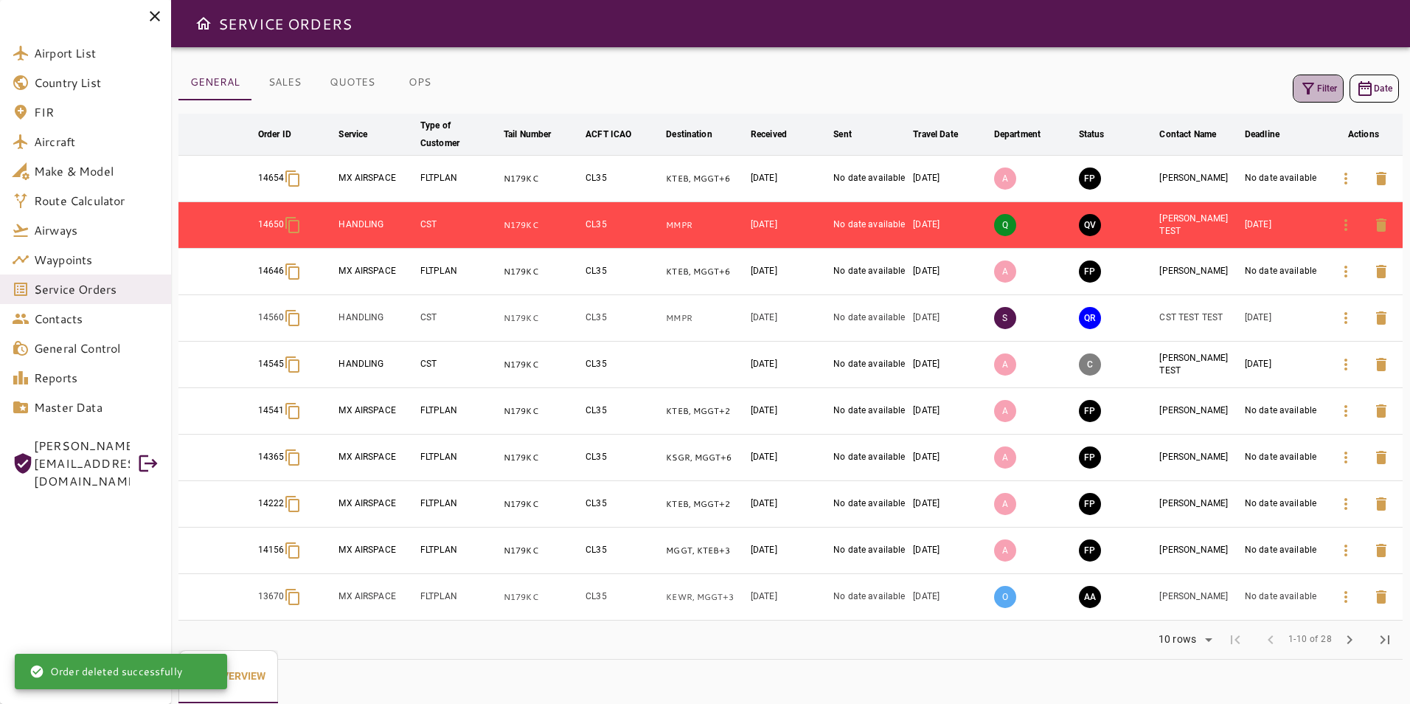
click at [1324, 91] on button "Filter" at bounding box center [1318, 89] width 51 height 28
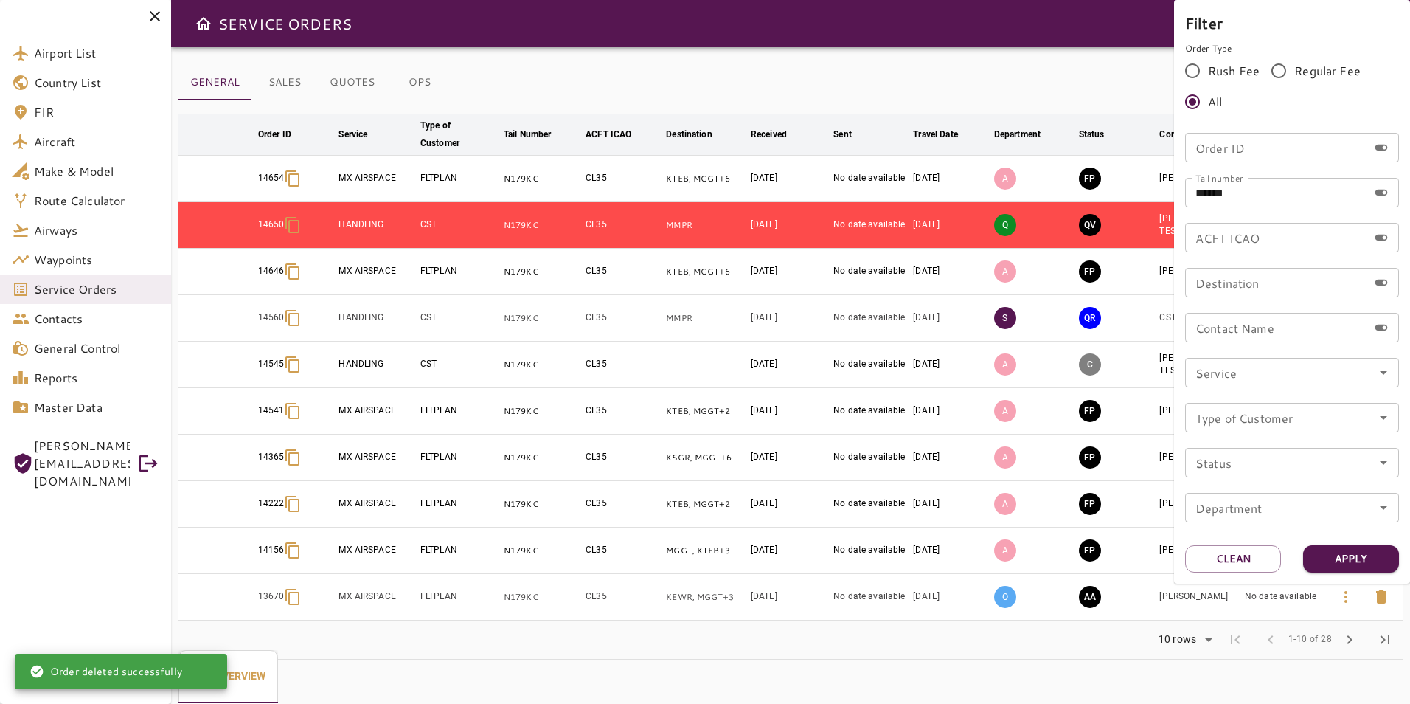
click at [1073, 62] on div at bounding box center [705, 352] width 1410 height 704
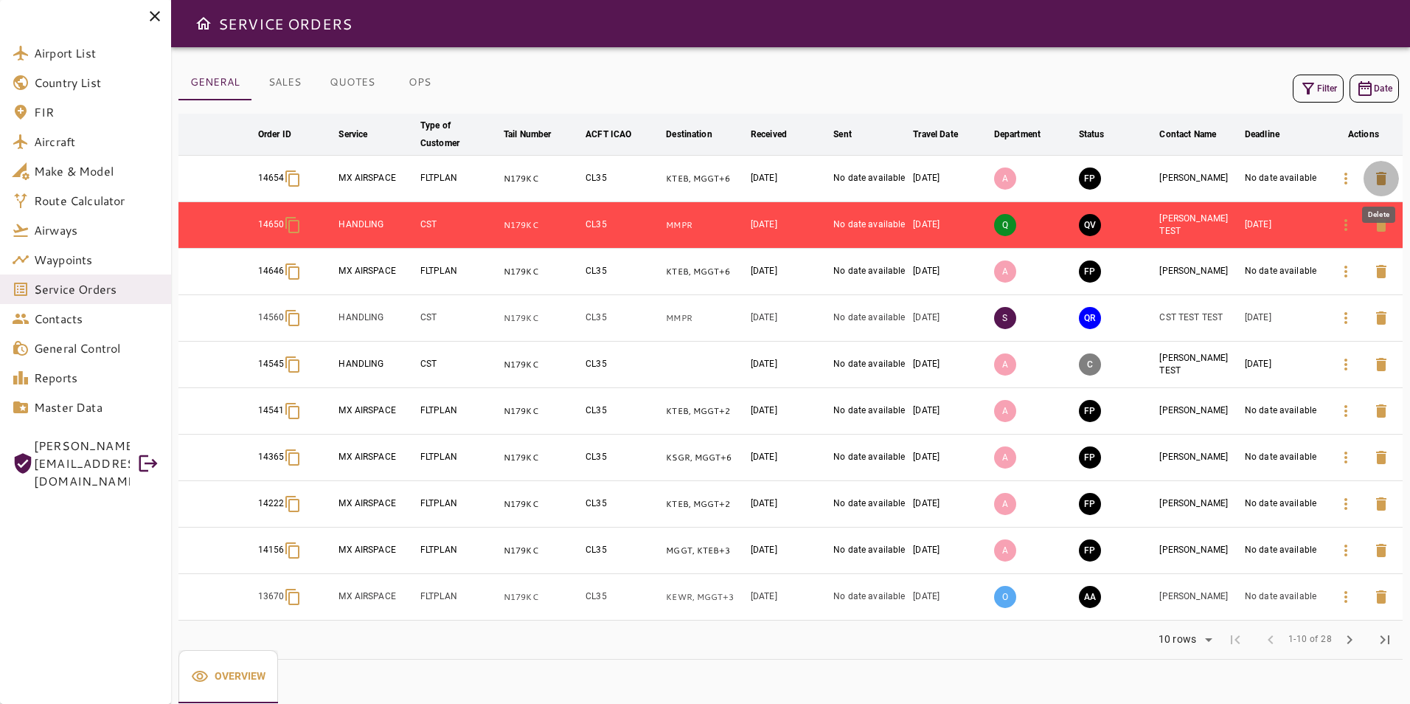
click at [1387, 178] on icon "button" at bounding box center [1382, 179] width 18 height 18
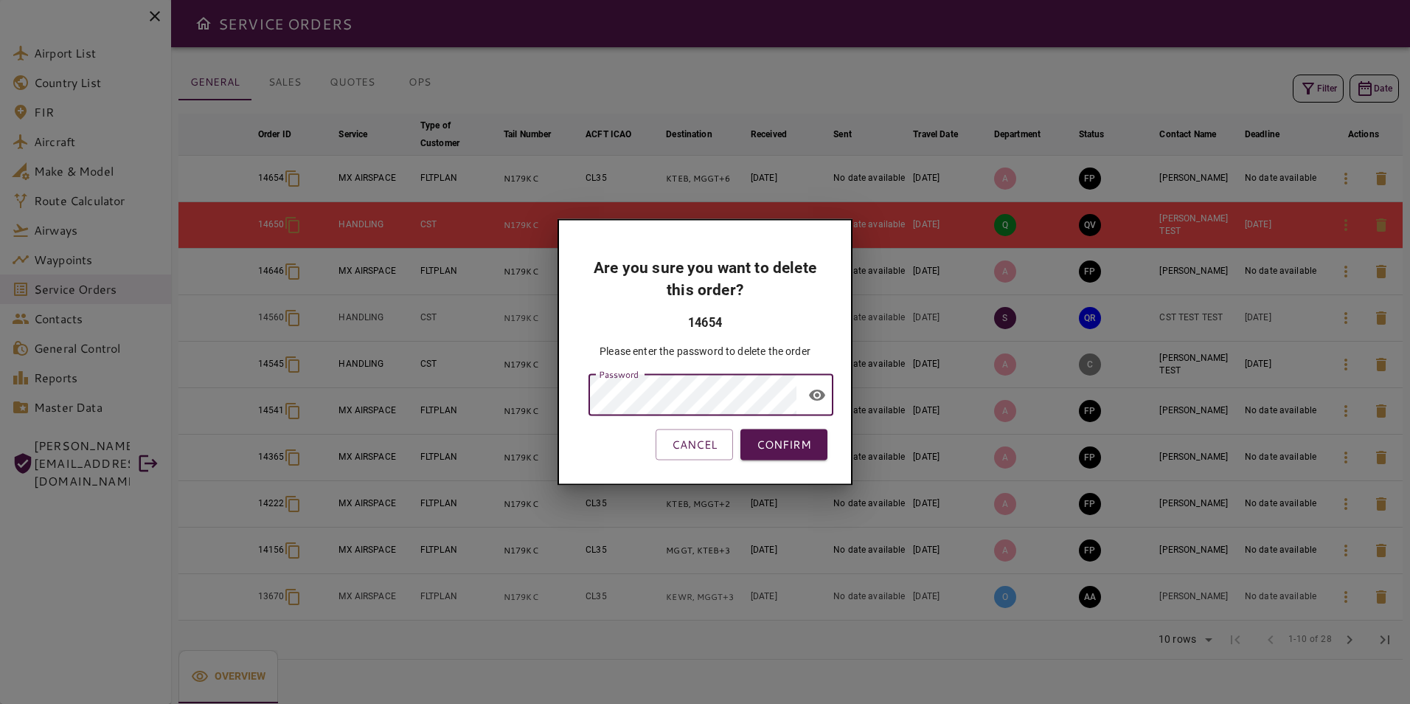
click at [592, 454] on div "CANCEL CONFIRM" at bounding box center [705, 444] width 245 height 31
click at [794, 443] on button "CONFIRM" at bounding box center [784, 444] width 87 height 31
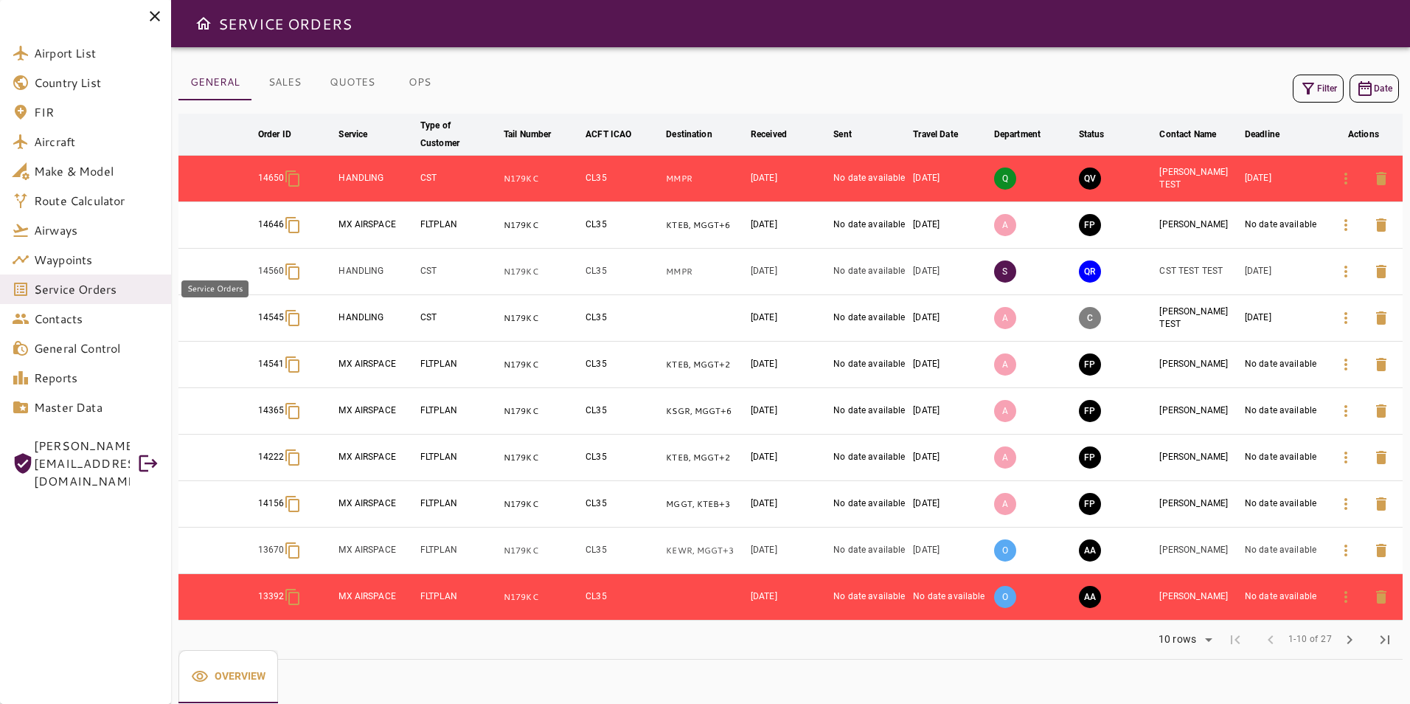
click at [97, 284] on span "Service Orders" at bounding box center [96, 289] width 125 height 18
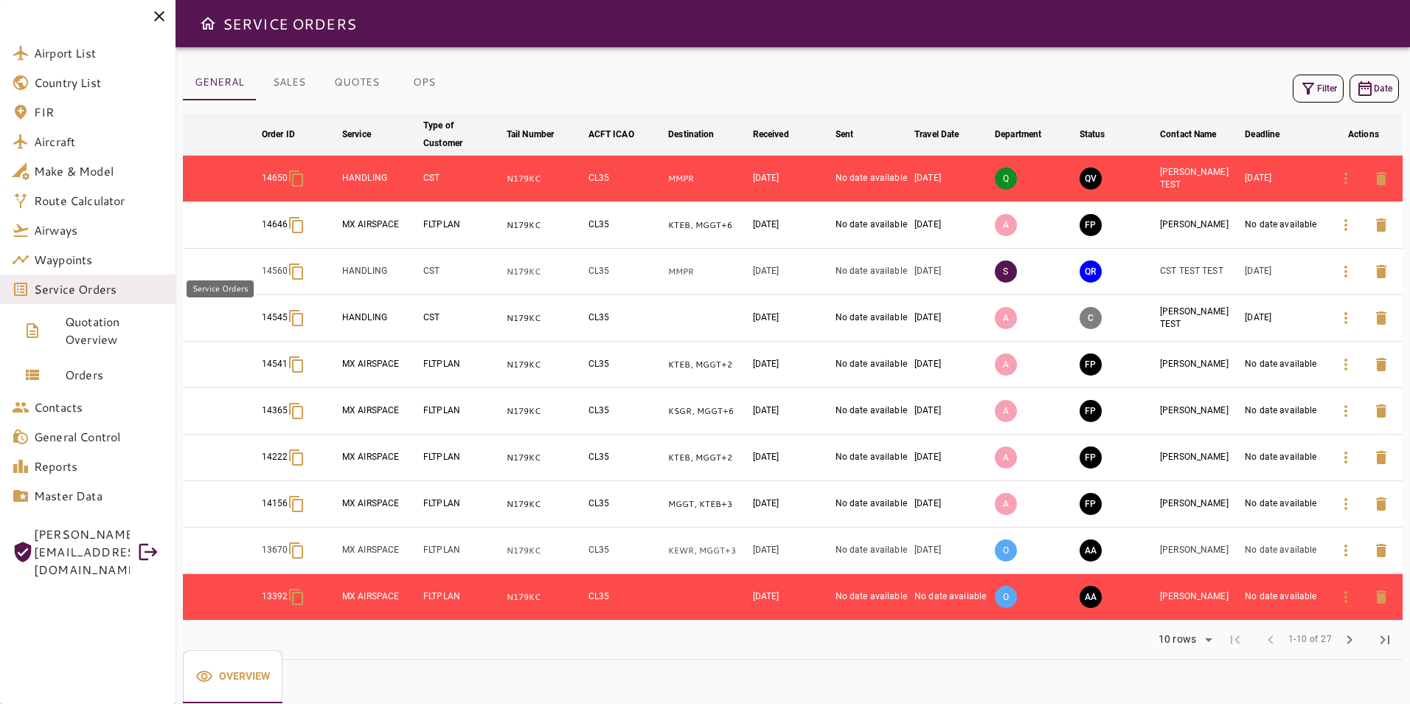
click at [82, 291] on span "Service Orders" at bounding box center [99, 289] width 130 height 18
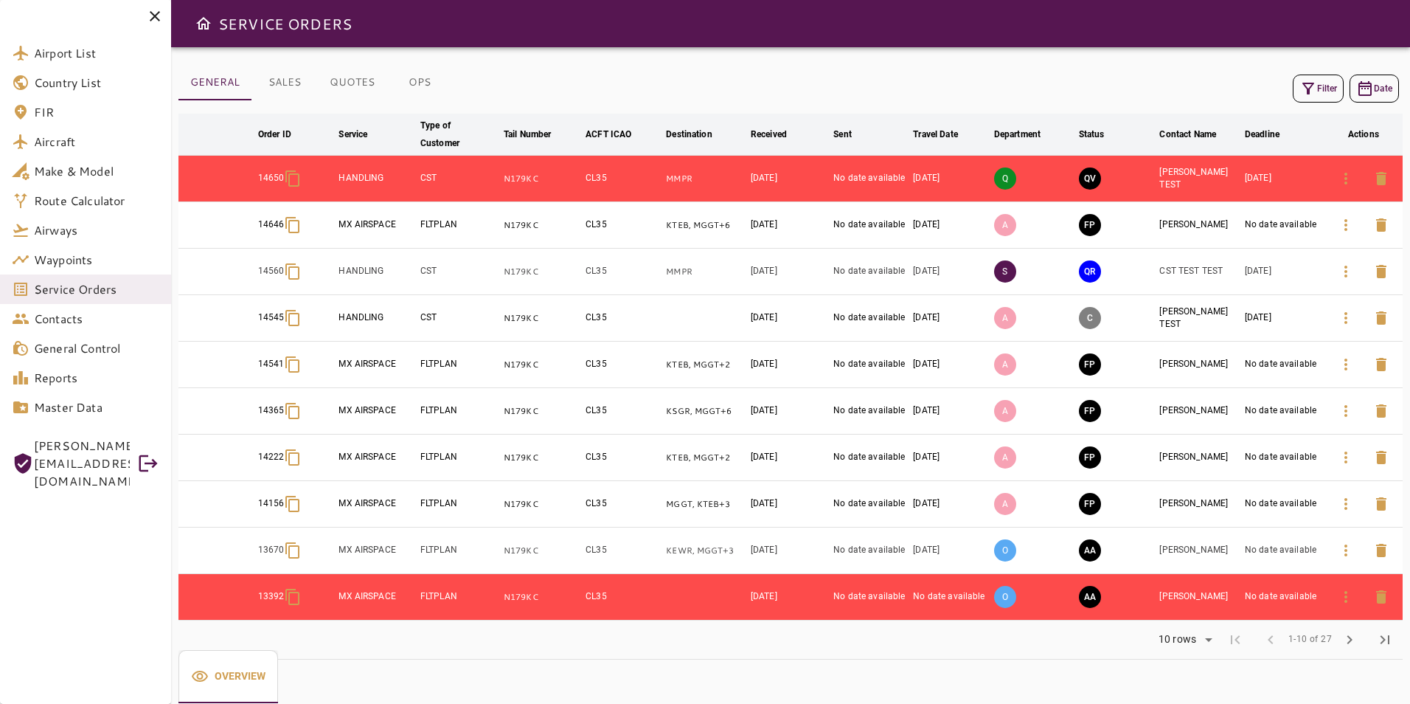
click at [57, 284] on span "Service Orders" at bounding box center [96, 289] width 125 height 18
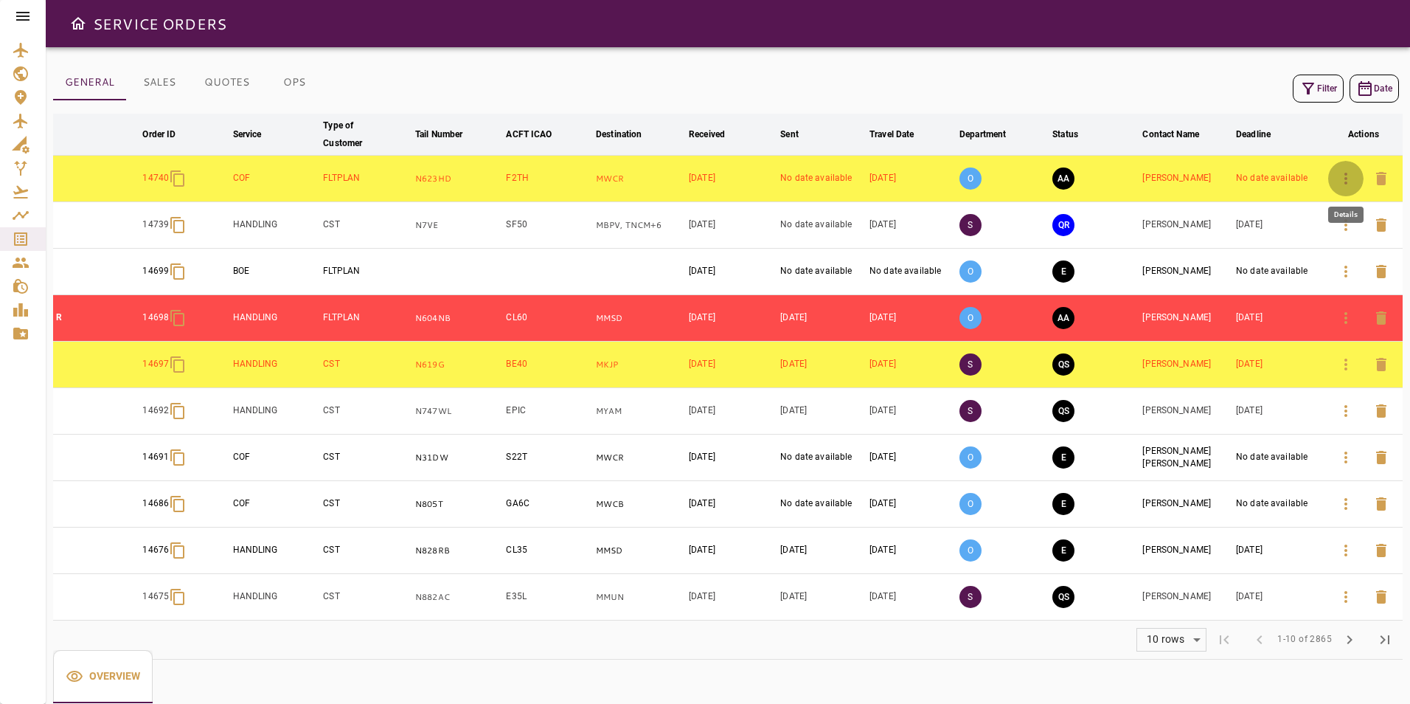
click at [1351, 179] on icon "button" at bounding box center [1346, 179] width 18 height 18
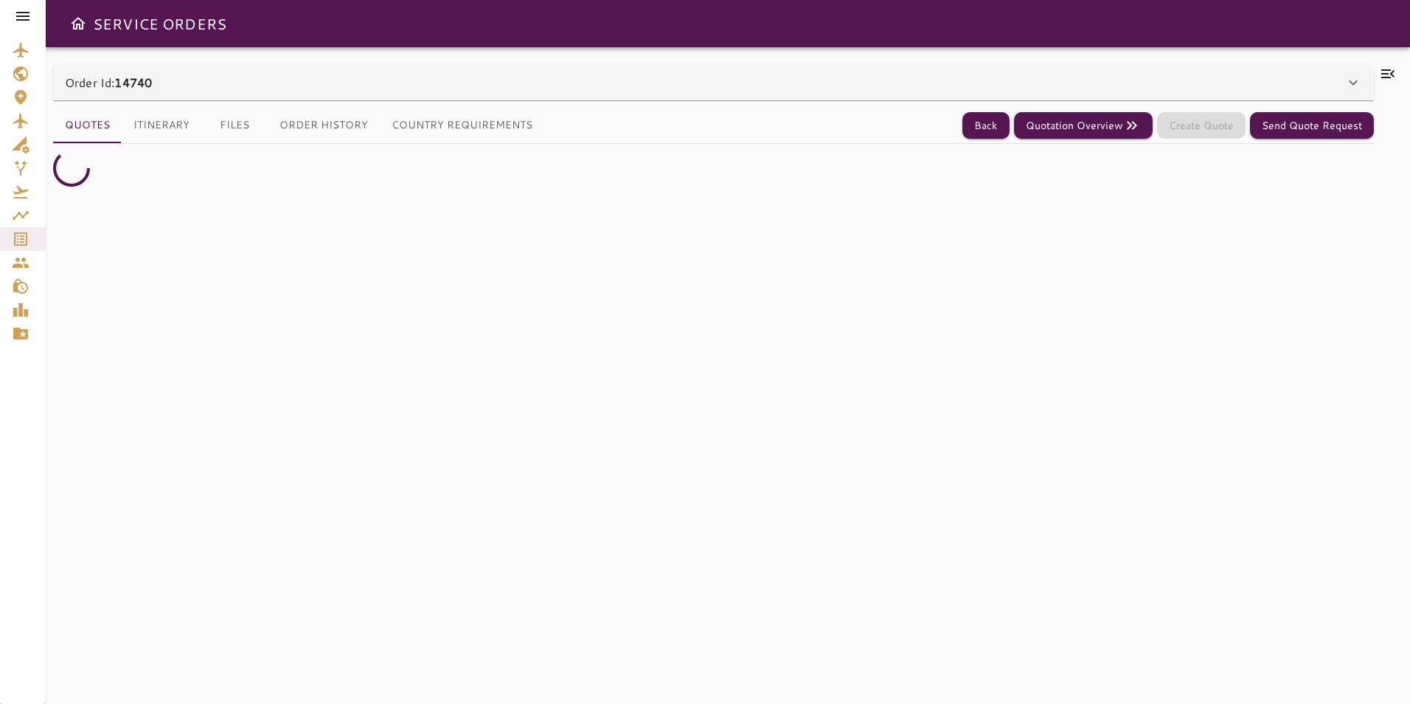
click at [387, 77] on div "Order Id: 14740" at bounding box center [705, 83] width 1280 height 18
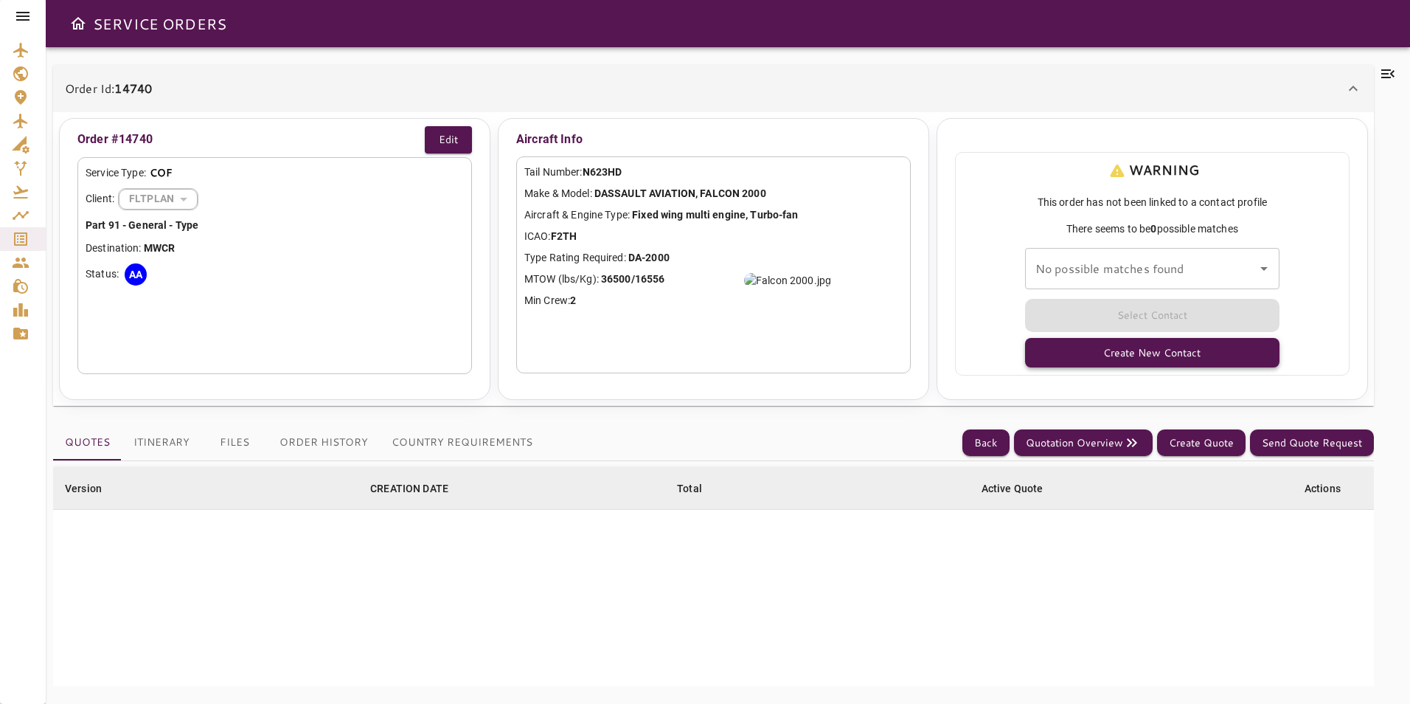
click at [1177, 357] on button "Create New Contact" at bounding box center [1152, 353] width 254 height 30
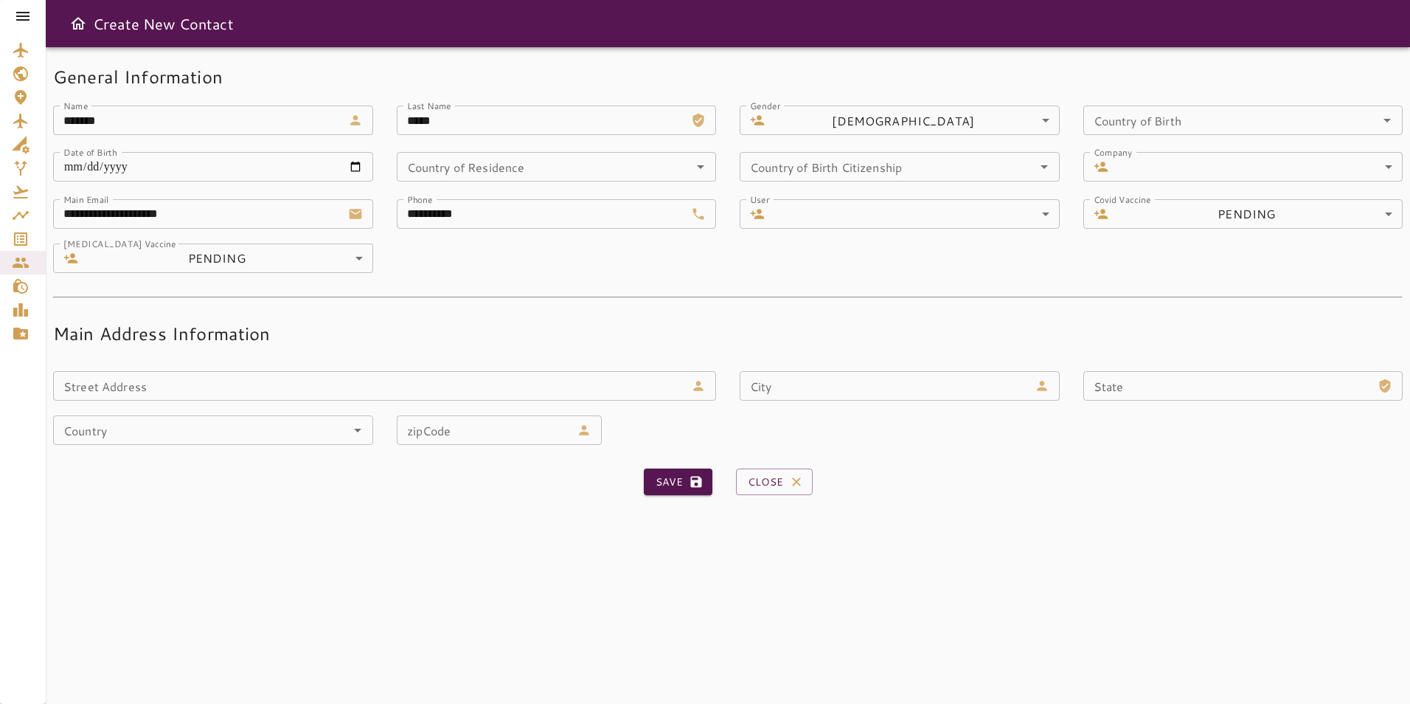
click at [406, 214] on input "**********" at bounding box center [541, 214] width 289 height 30
click at [406, 211] on input "**********" at bounding box center [541, 214] width 289 height 30
click at [659, 480] on button "Save" at bounding box center [678, 481] width 69 height 27
type input "**********"
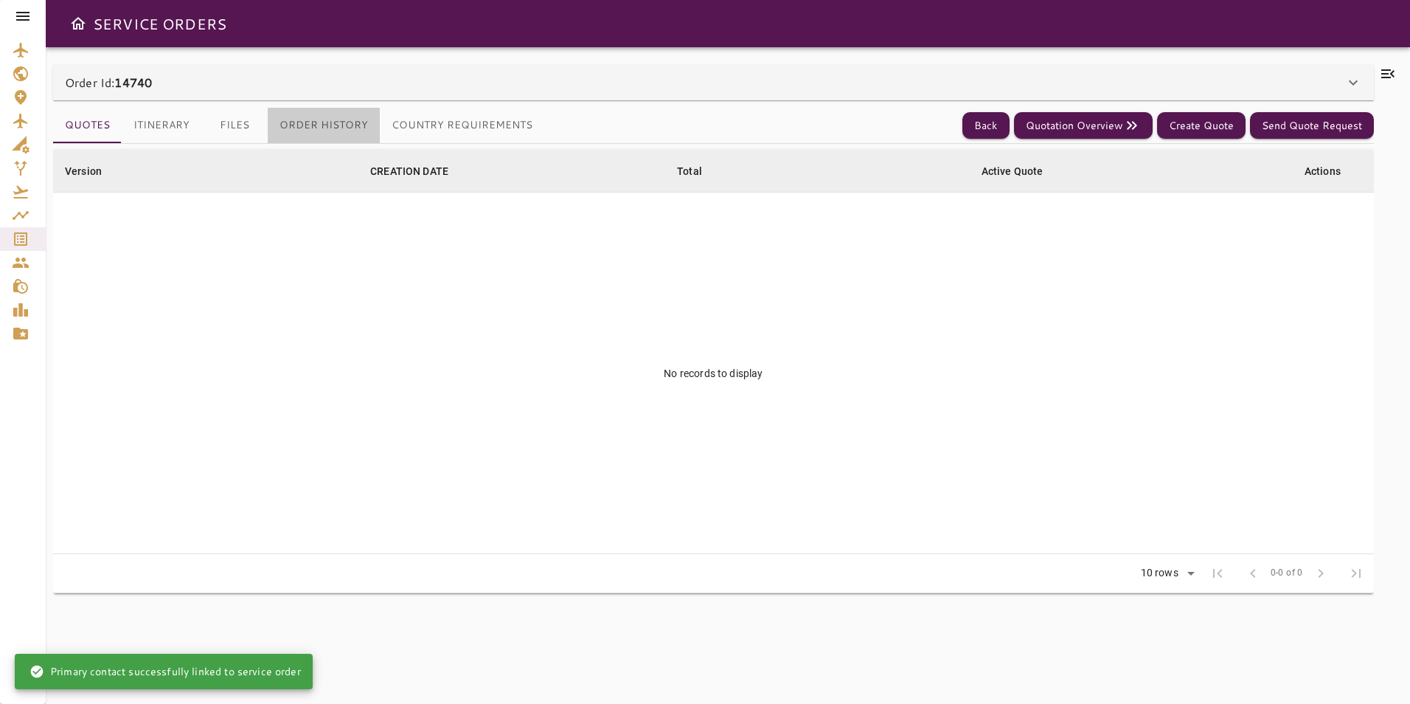
click at [320, 127] on button "Order History" at bounding box center [324, 125] width 112 height 35
